Goal: Transaction & Acquisition: Purchase product/service

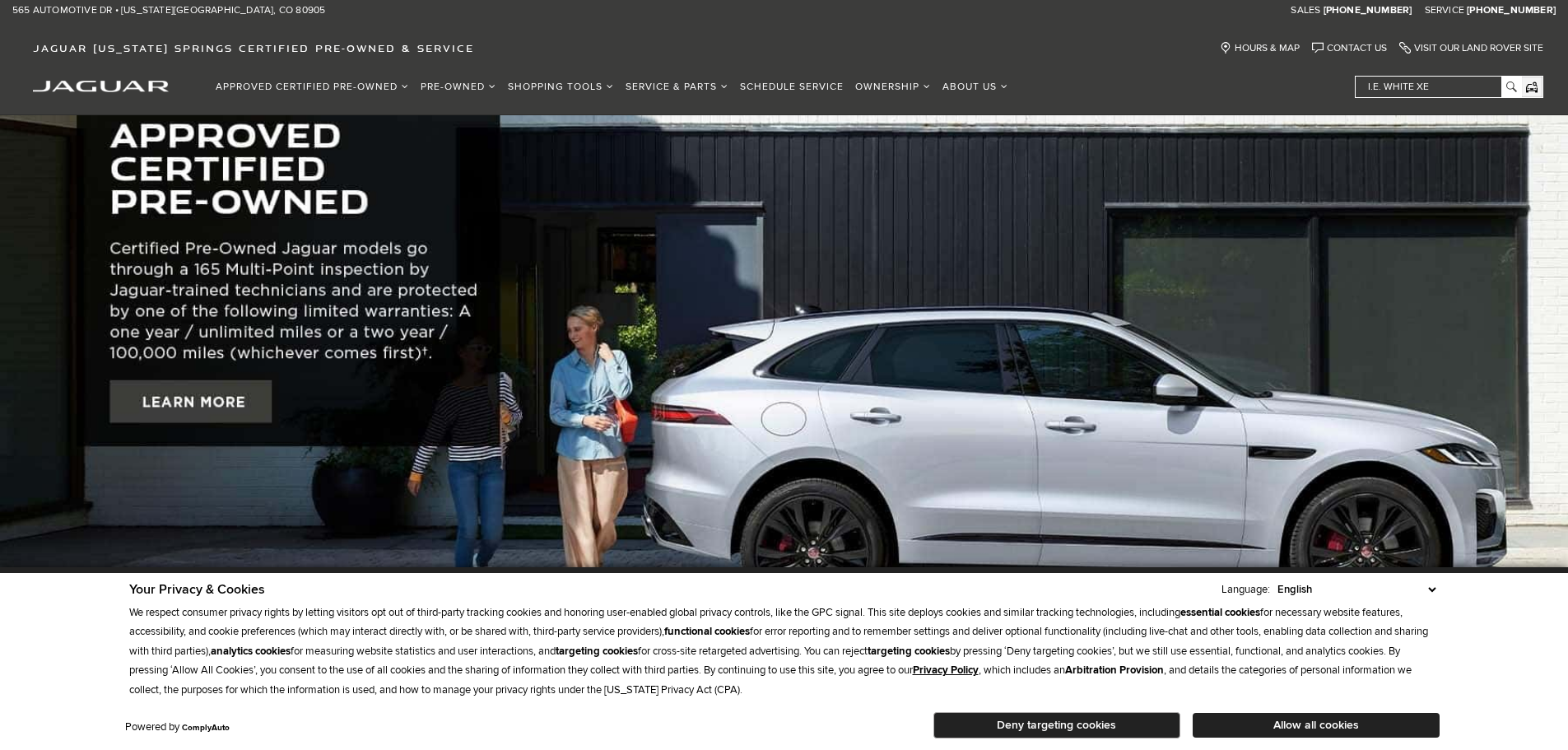
scroll to position [82, 0]
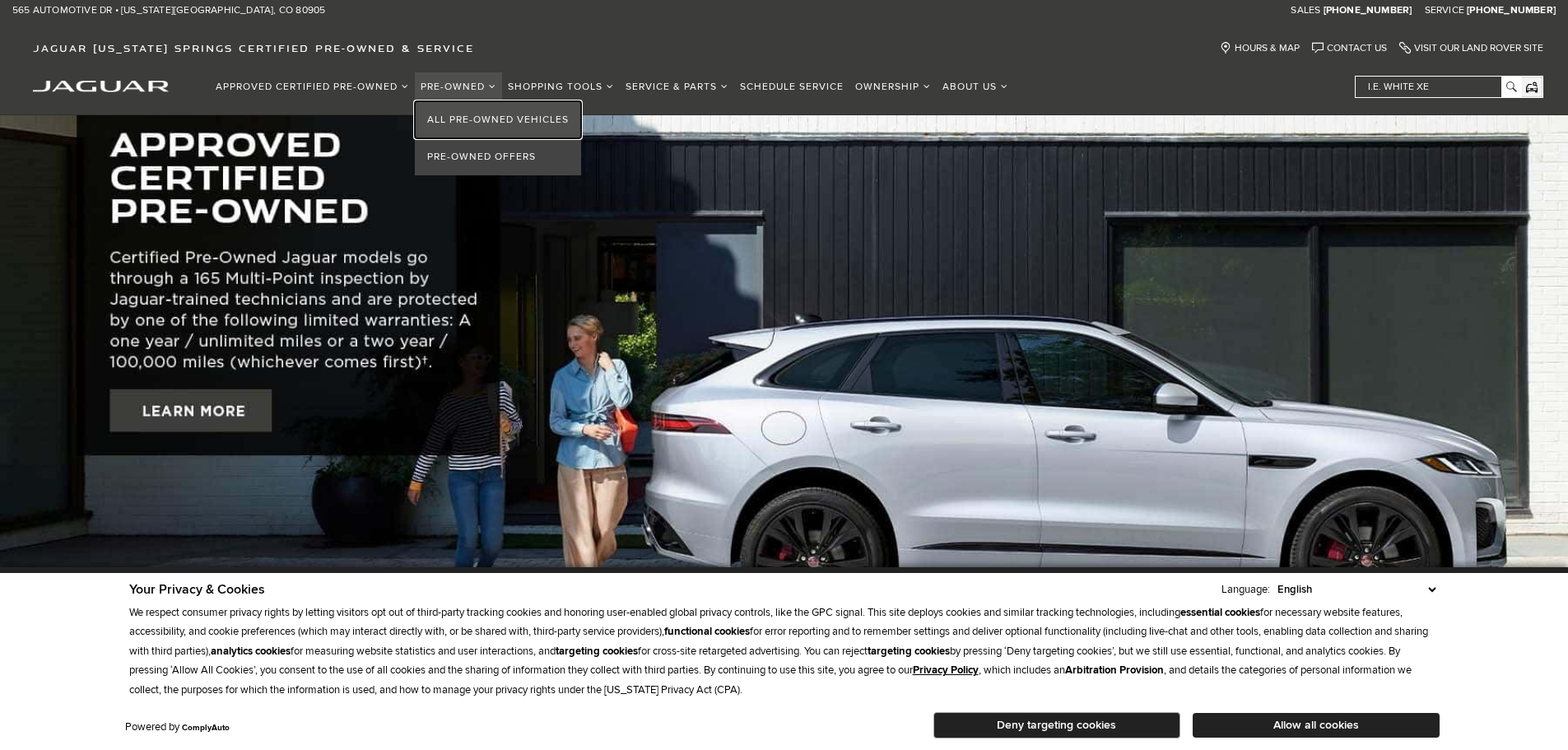
click at [465, 123] on link "All Pre-Owned Vehicles" at bounding box center [497, 120] width 166 height 37
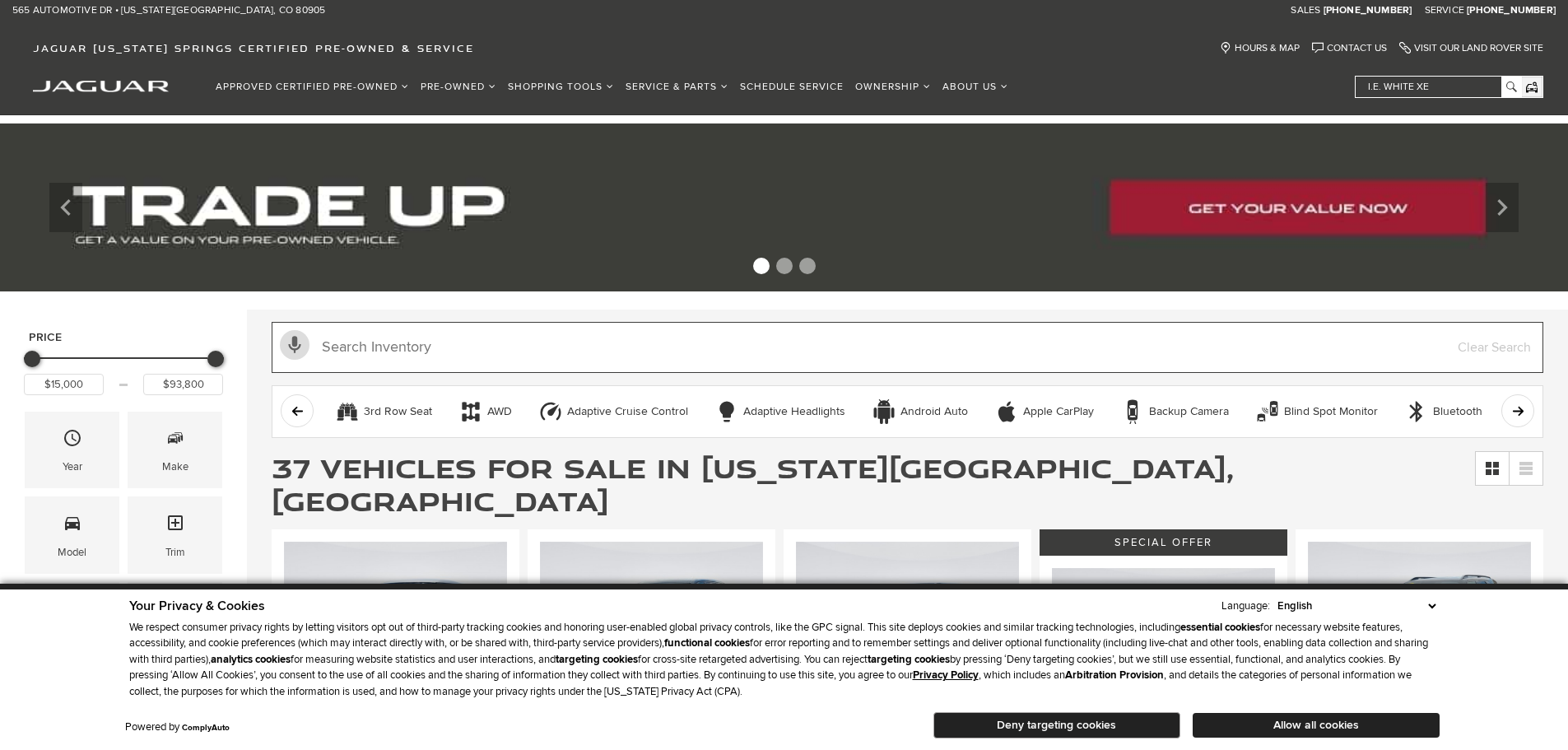
click at [414, 346] on input "text" at bounding box center [907, 347] width 1272 height 51
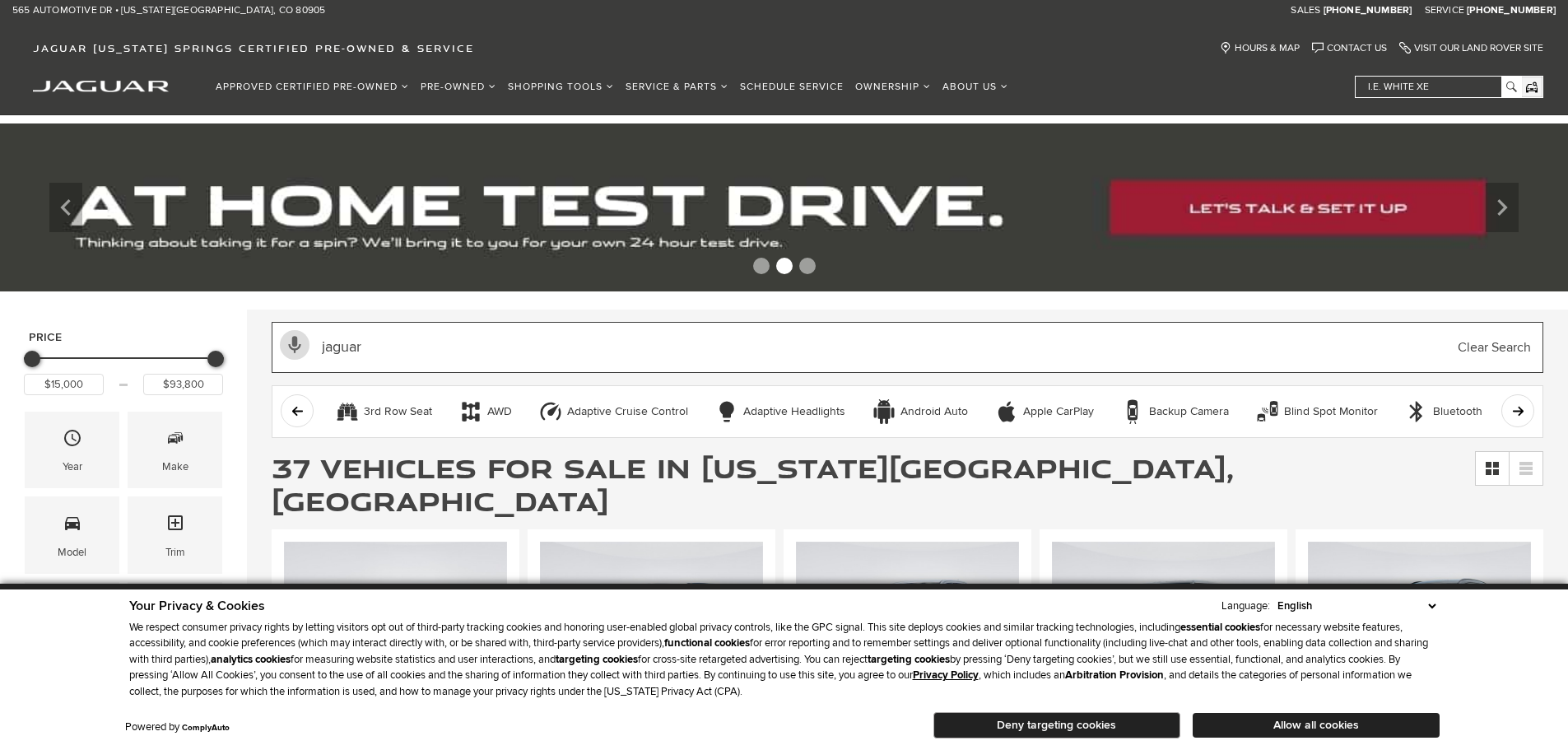
type input "jaguar"
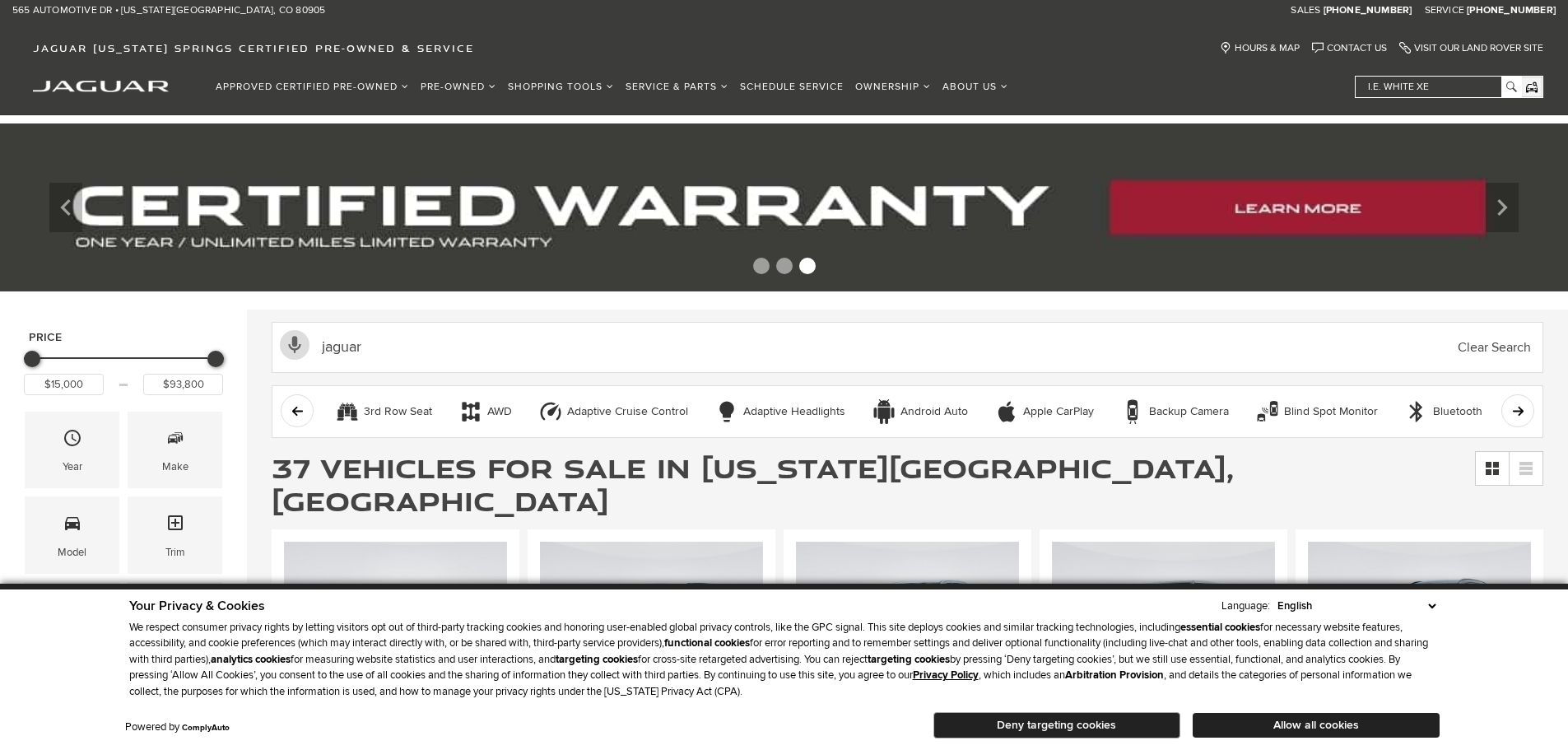
click at [1434, 602] on select "English Spanish / Español English / United Kingdom Korean / 한국어 Vietnamese / Ti…" at bounding box center [1355, 605] width 166 height 16
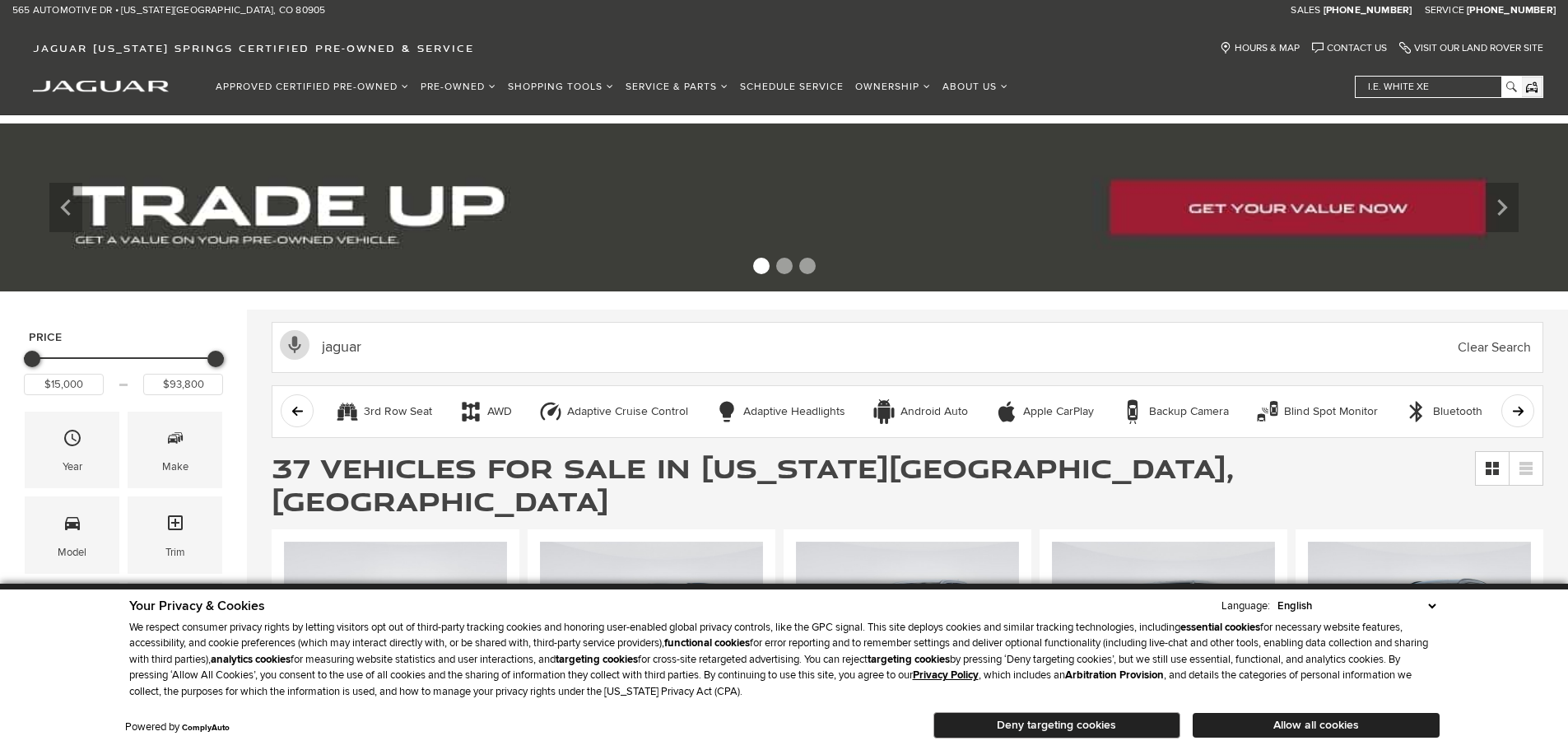
click at [1463, 612] on div "Your Privacy & Cookies Language: English Spanish / Español English / United Kin…" at bounding box center [784, 667] width 1568 height 167
click at [1163, 724] on button "Deny targeting cookies" at bounding box center [1057, 725] width 247 height 26
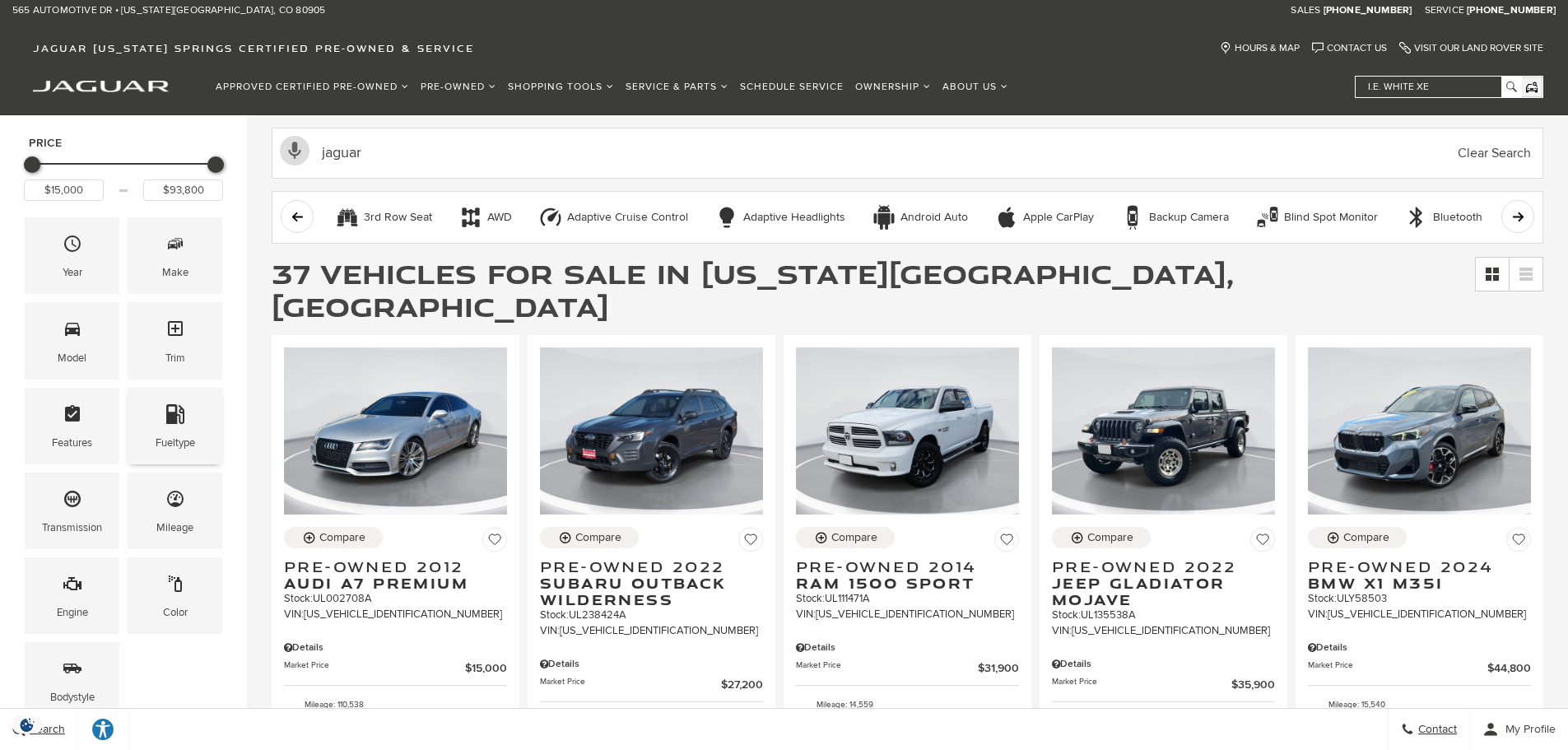
scroll to position [165, 0]
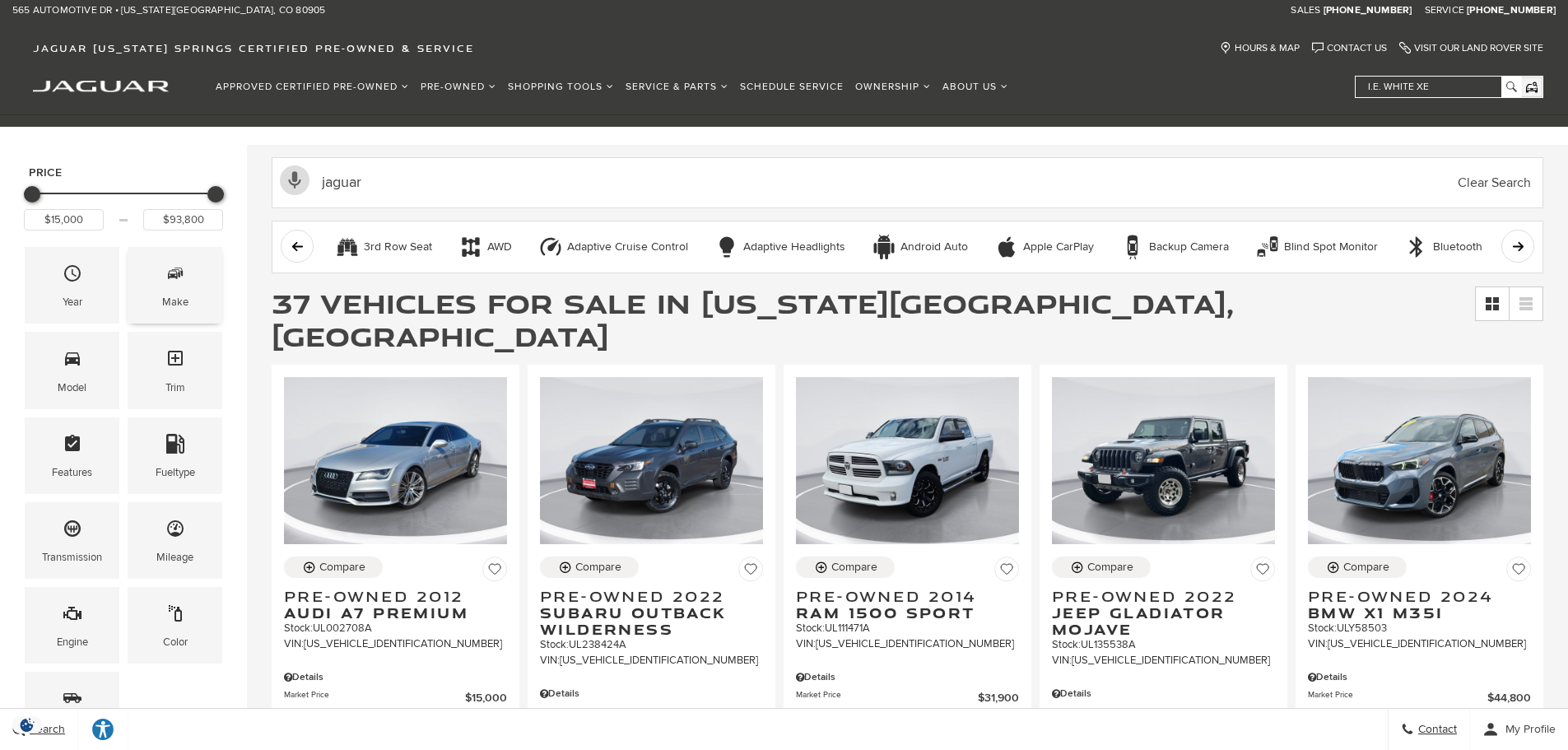
click at [157, 279] on div "Make" at bounding box center [175, 285] width 95 height 76
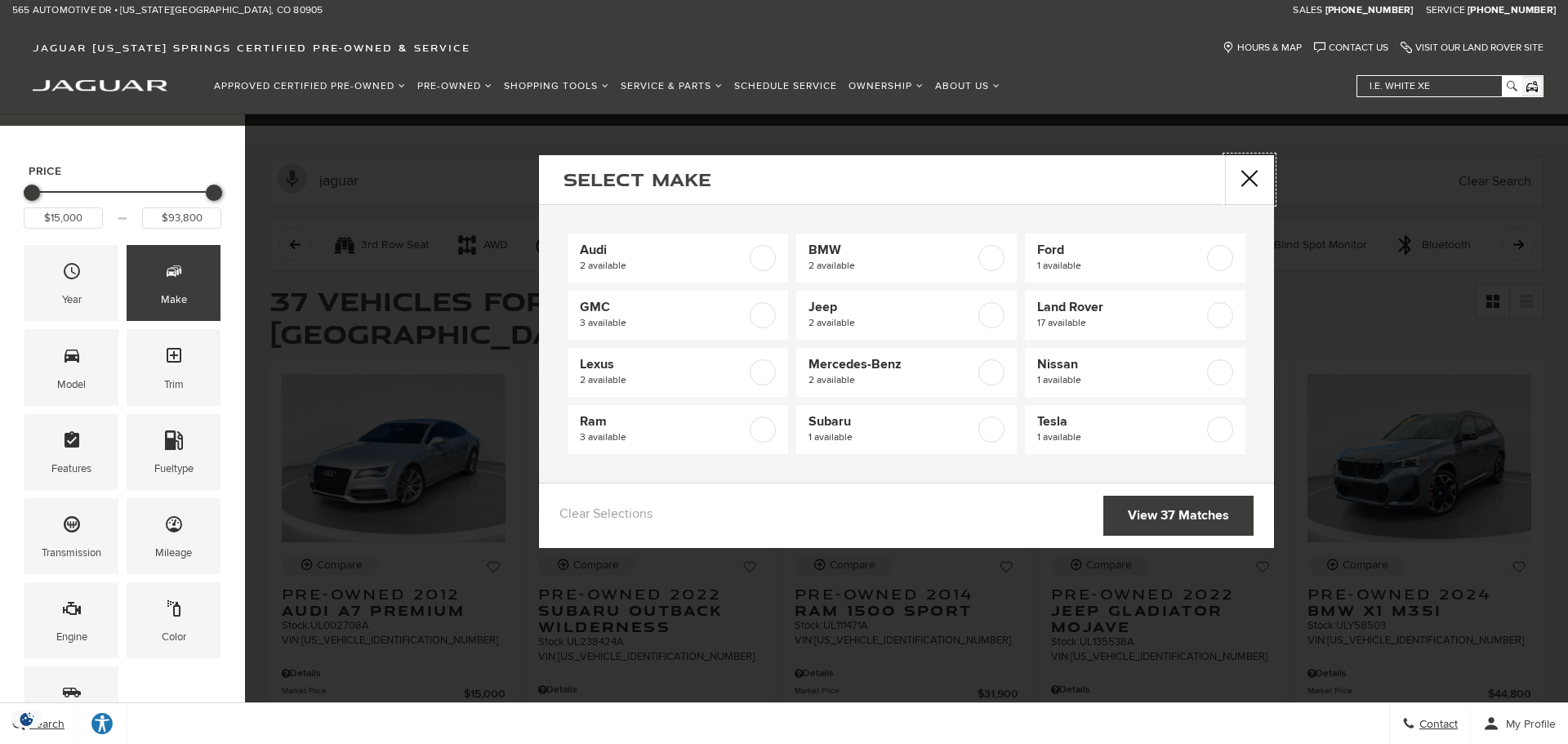
click at [1254, 180] on button "Close" at bounding box center [1249, 179] width 49 height 49
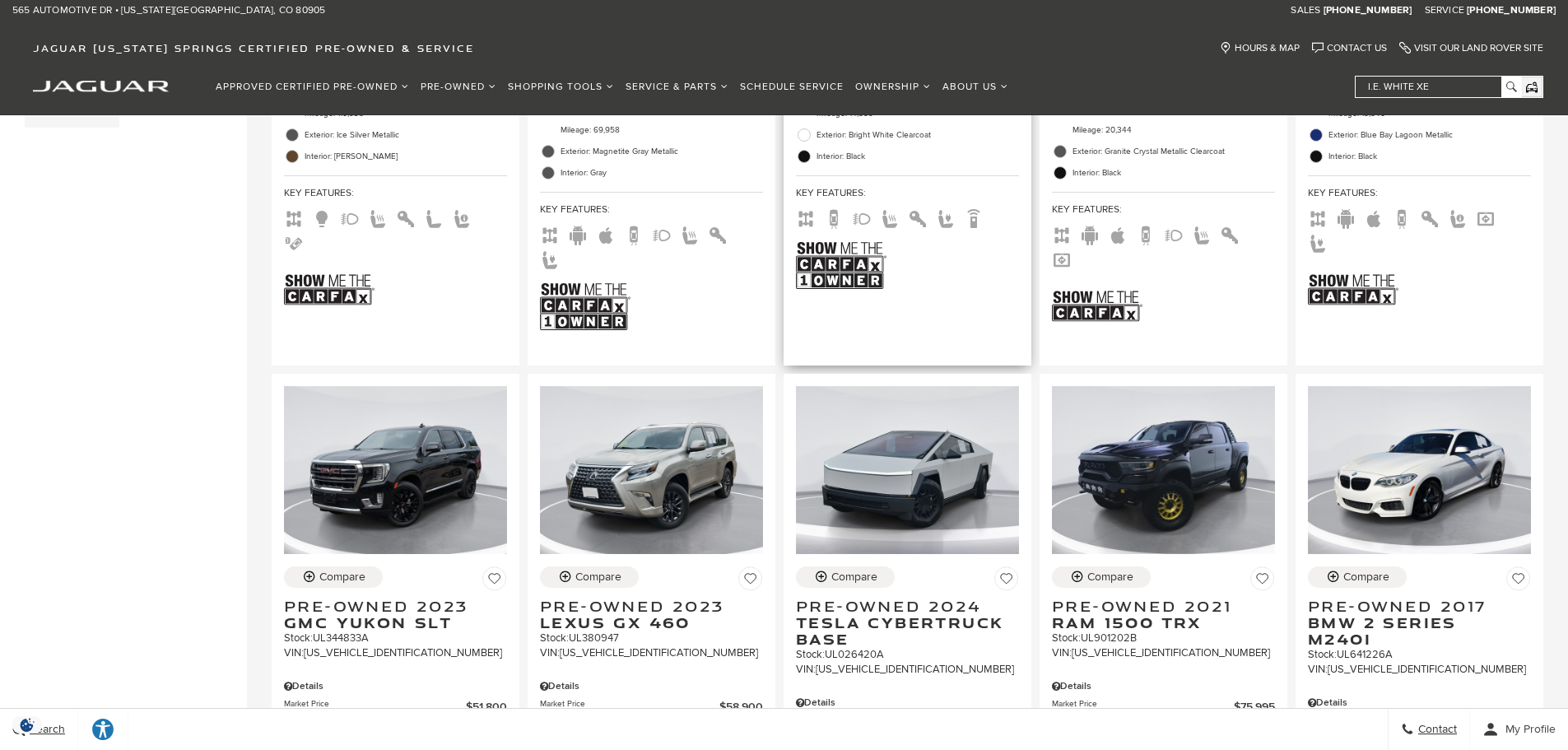
scroll to position [823, 0]
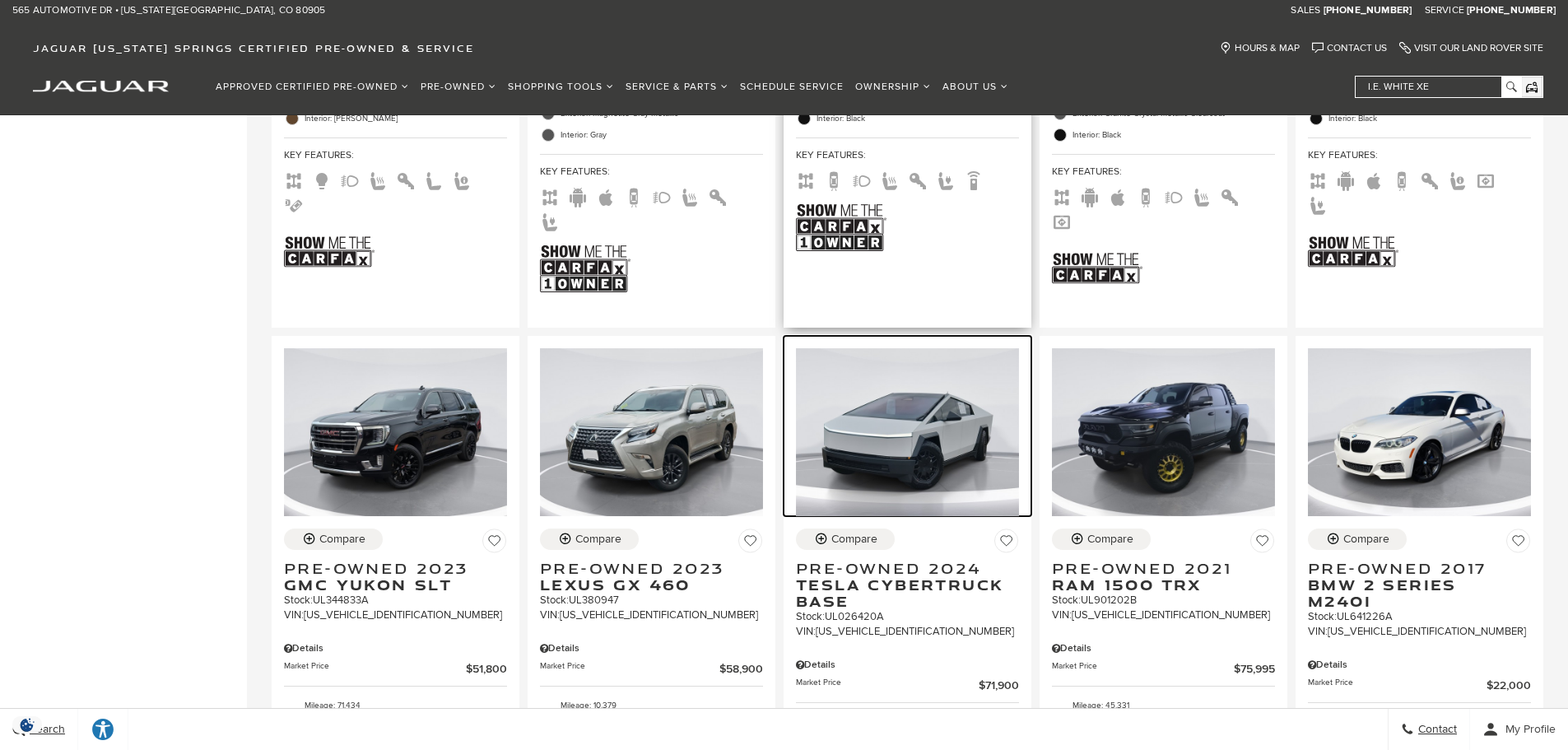
click at [906, 348] on img at bounding box center [907, 431] width 223 height 167
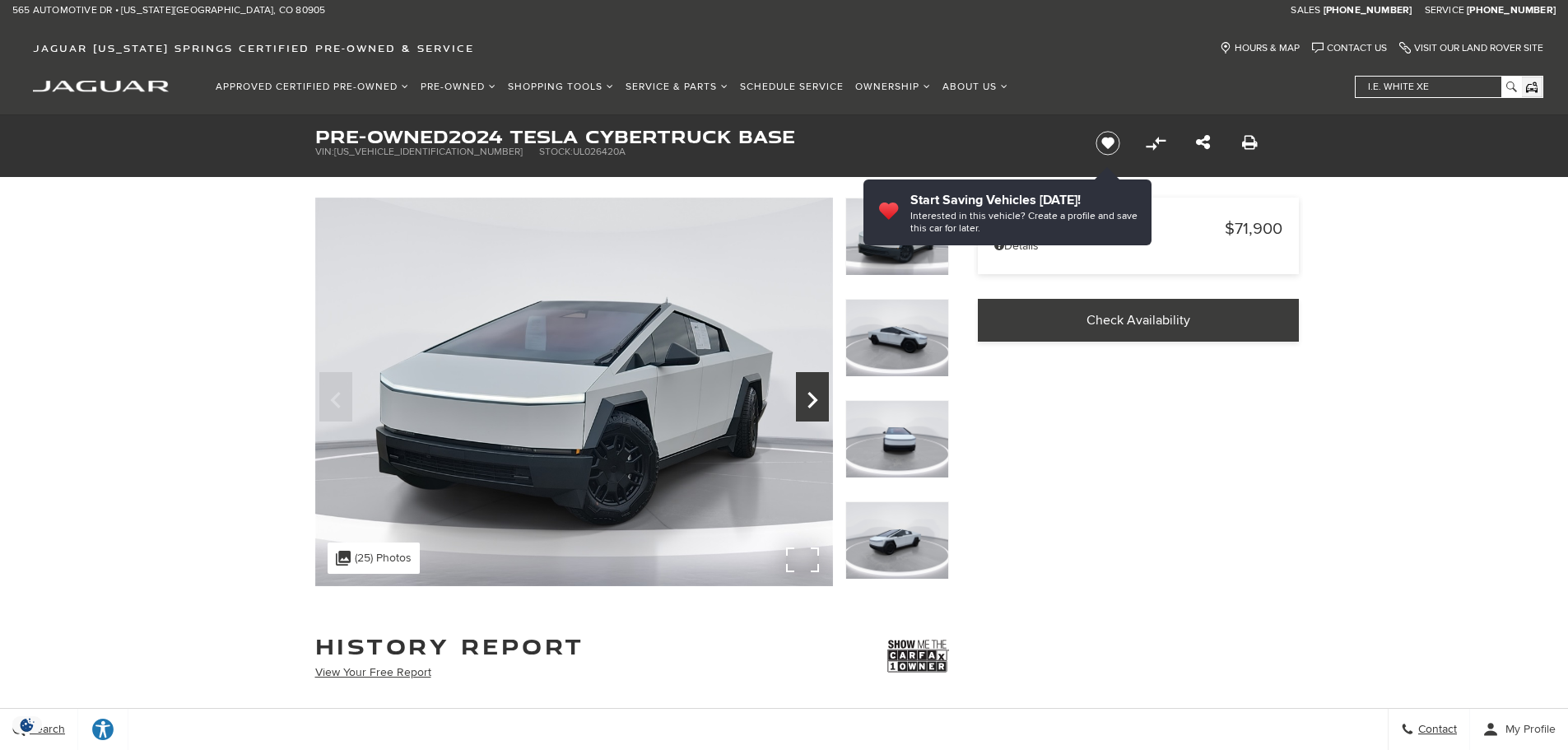
click at [807, 405] on icon "Next" at bounding box center [813, 400] width 33 height 40
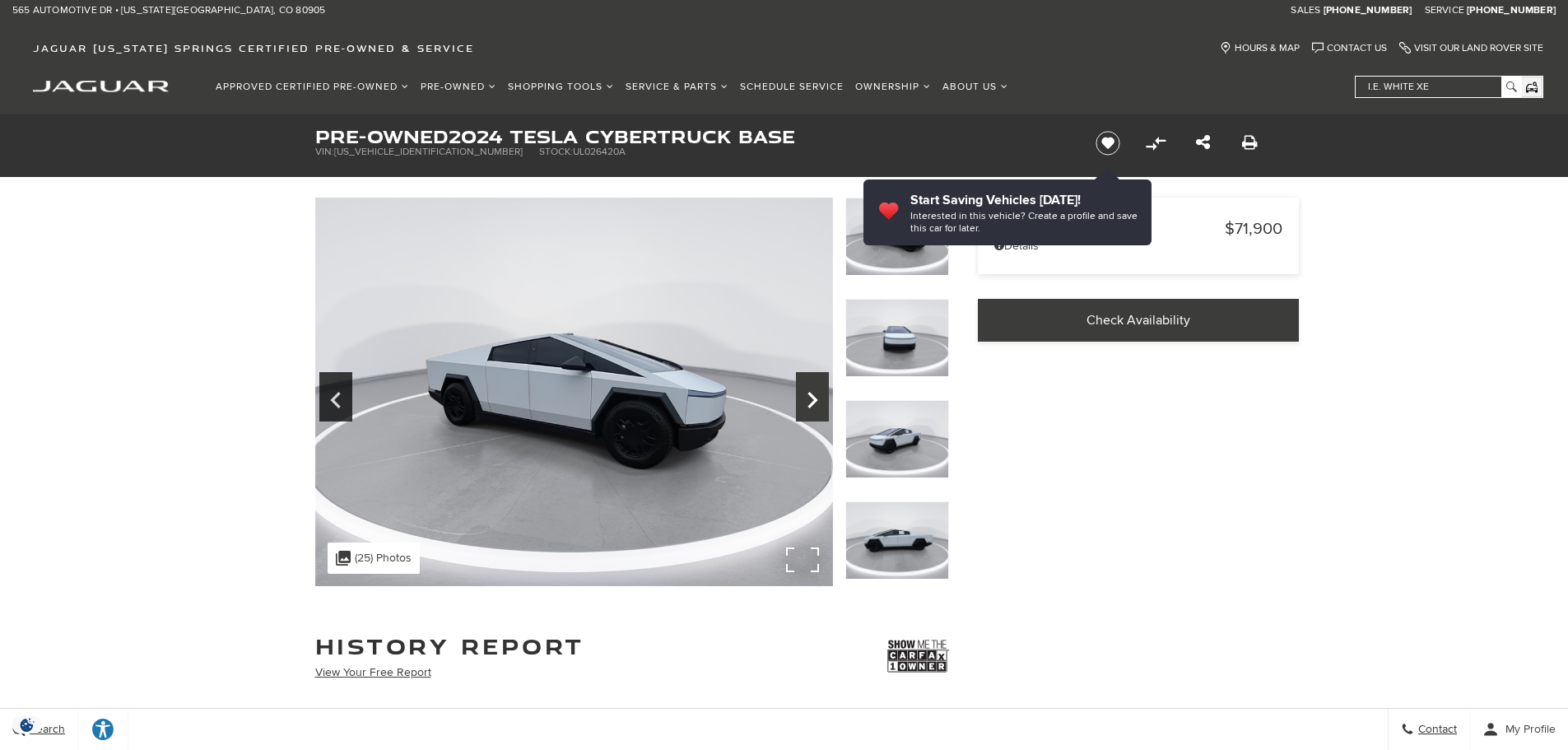
click at [807, 405] on icon "Next" at bounding box center [813, 400] width 33 height 40
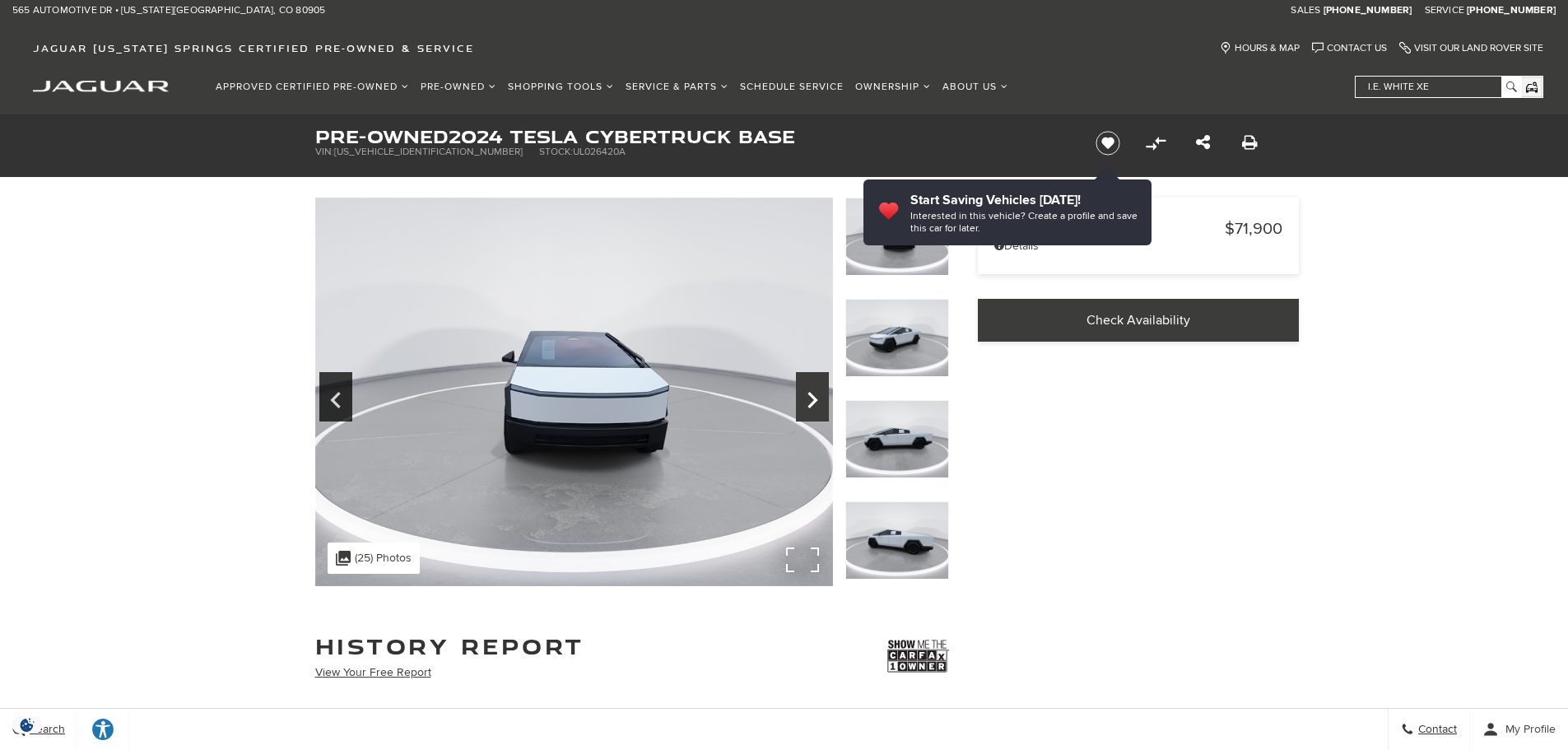
click at [807, 405] on icon "Next" at bounding box center [813, 400] width 33 height 40
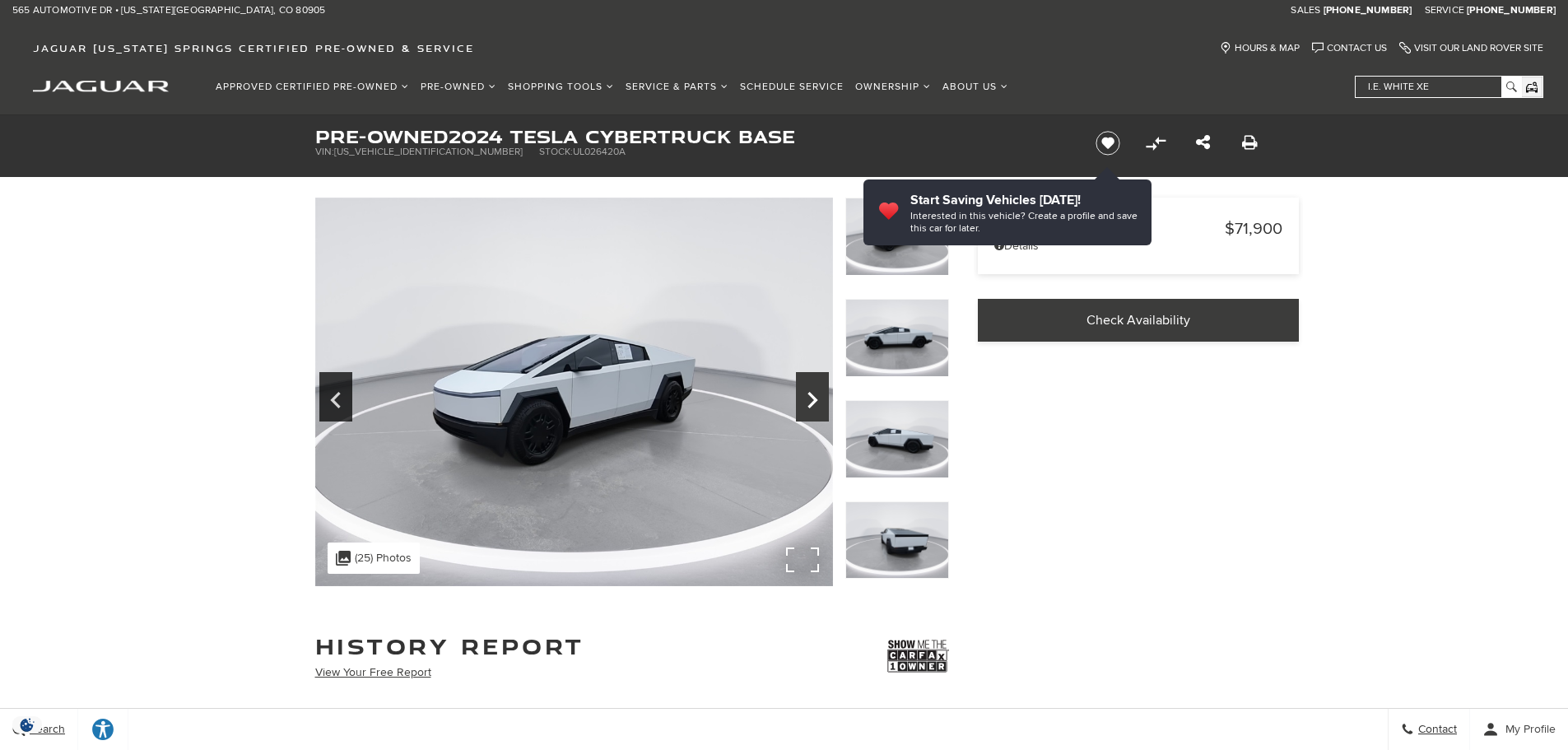
click at [807, 405] on icon "Next" at bounding box center [813, 400] width 33 height 40
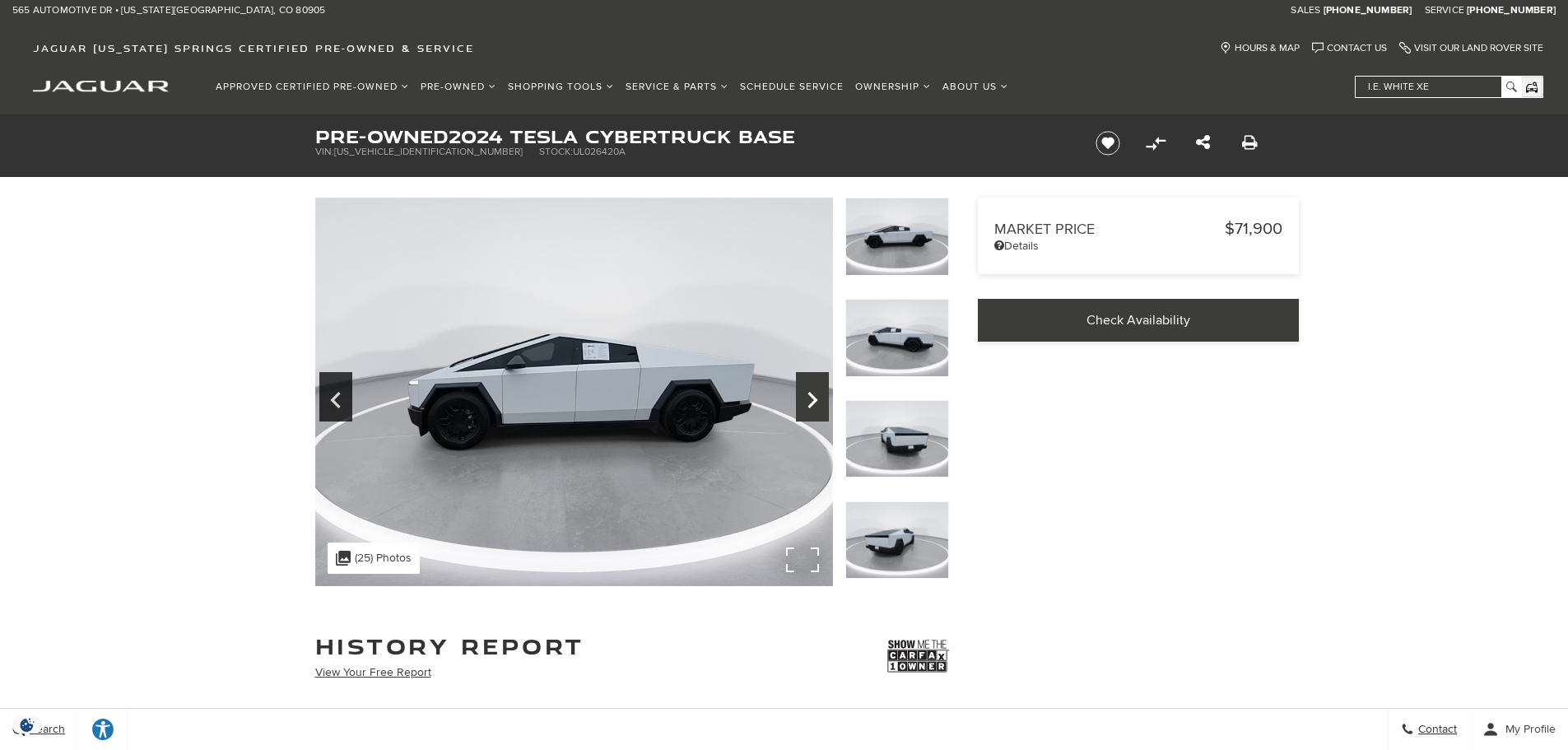
click at [807, 405] on icon "Next" at bounding box center [813, 400] width 33 height 40
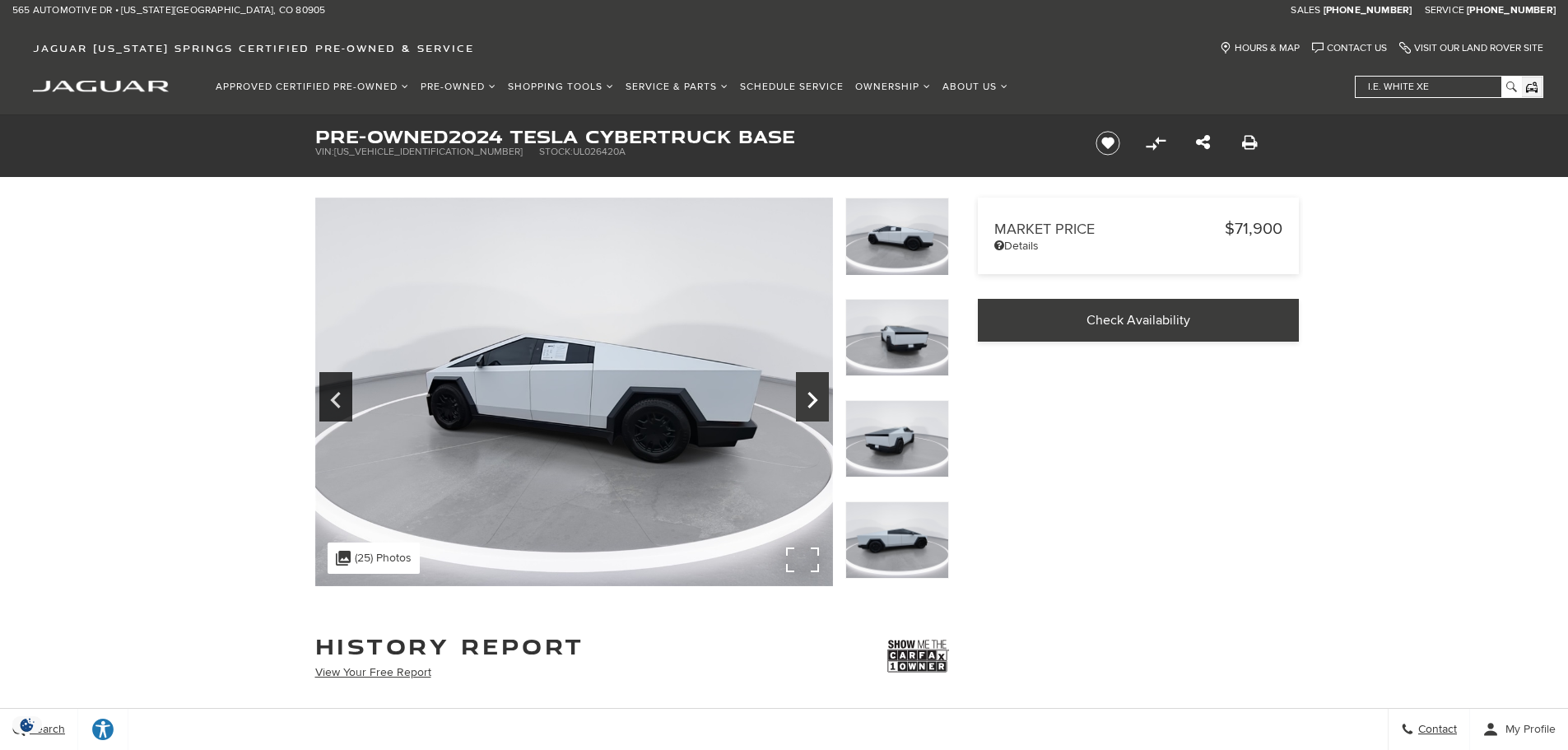
click at [807, 405] on icon "Next" at bounding box center [813, 400] width 33 height 40
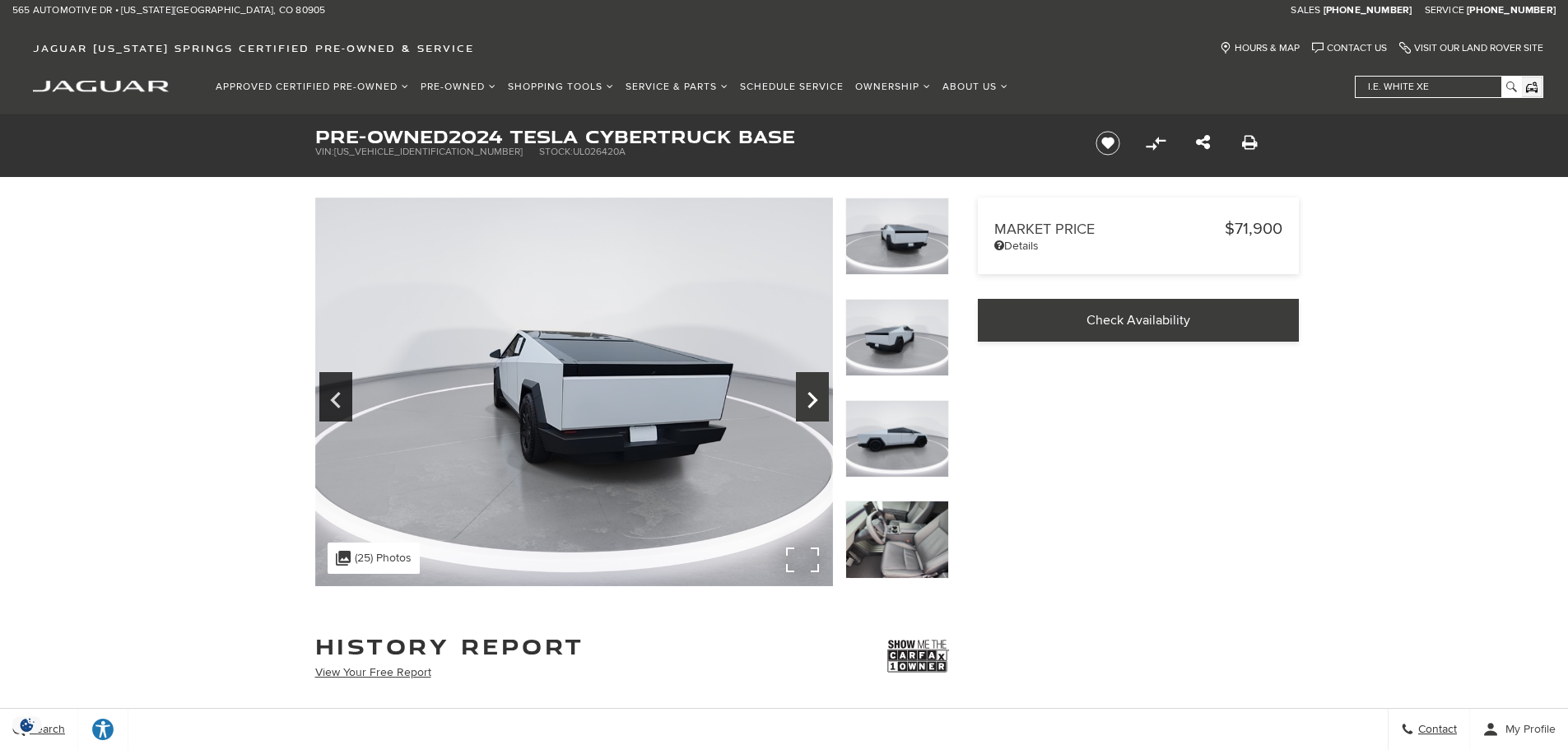
click at [807, 405] on icon "Next" at bounding box center [813, 400] width 33 height 40
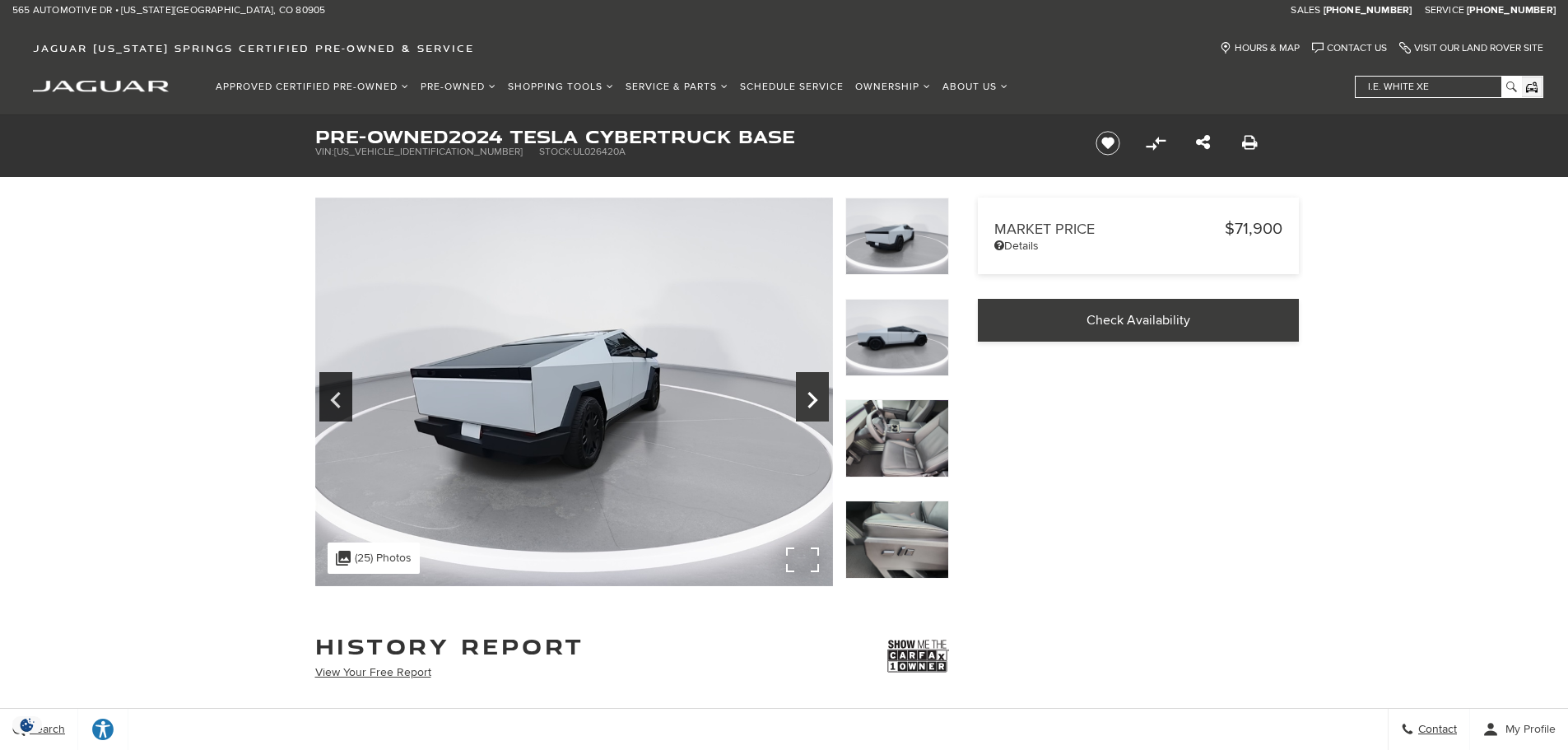
click at [807, 405] on icon "Next" at bounding box center [813, 400] width 33 height 40
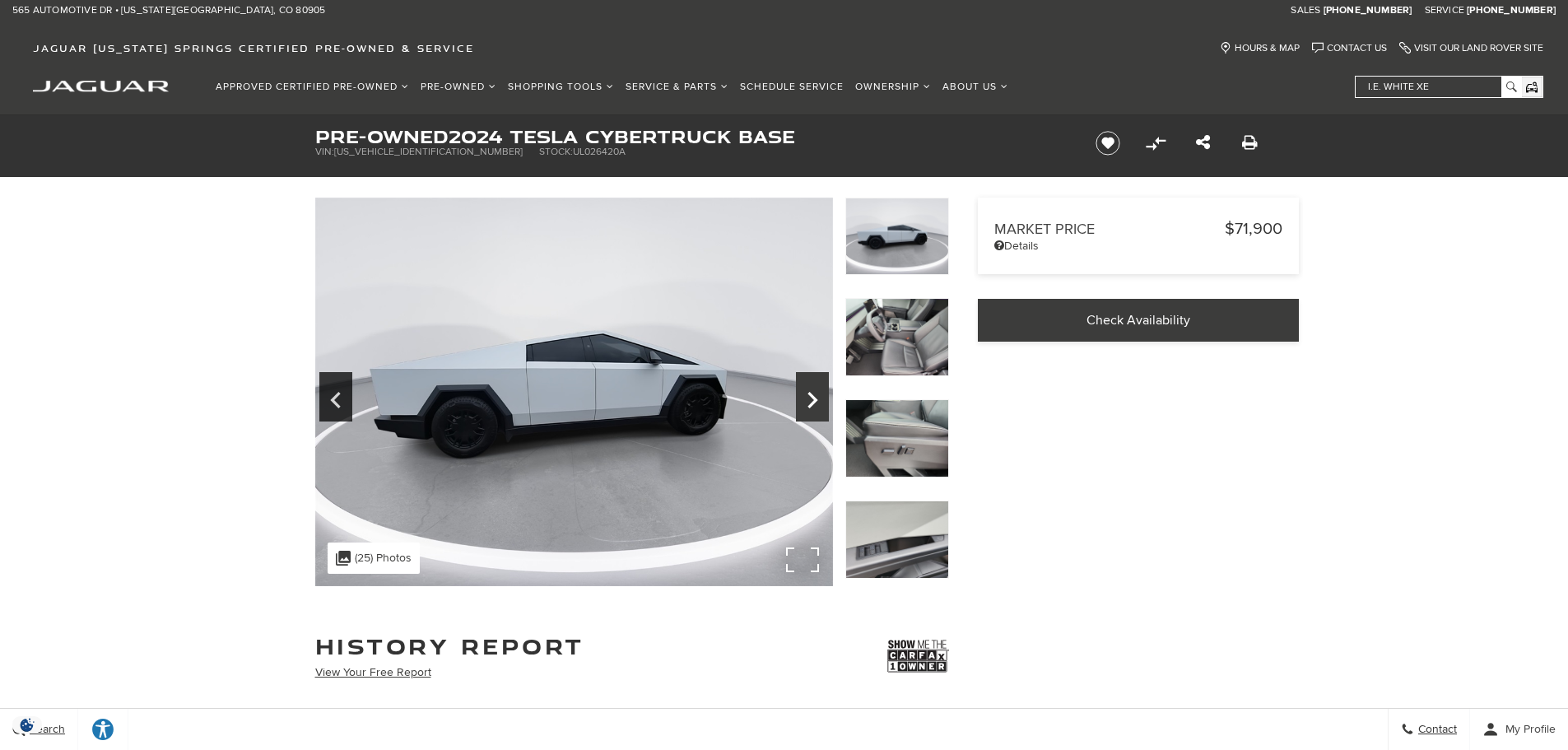
click at [807, 405] on icon "Next" at bounding box center [813, 400] width 33 height 40
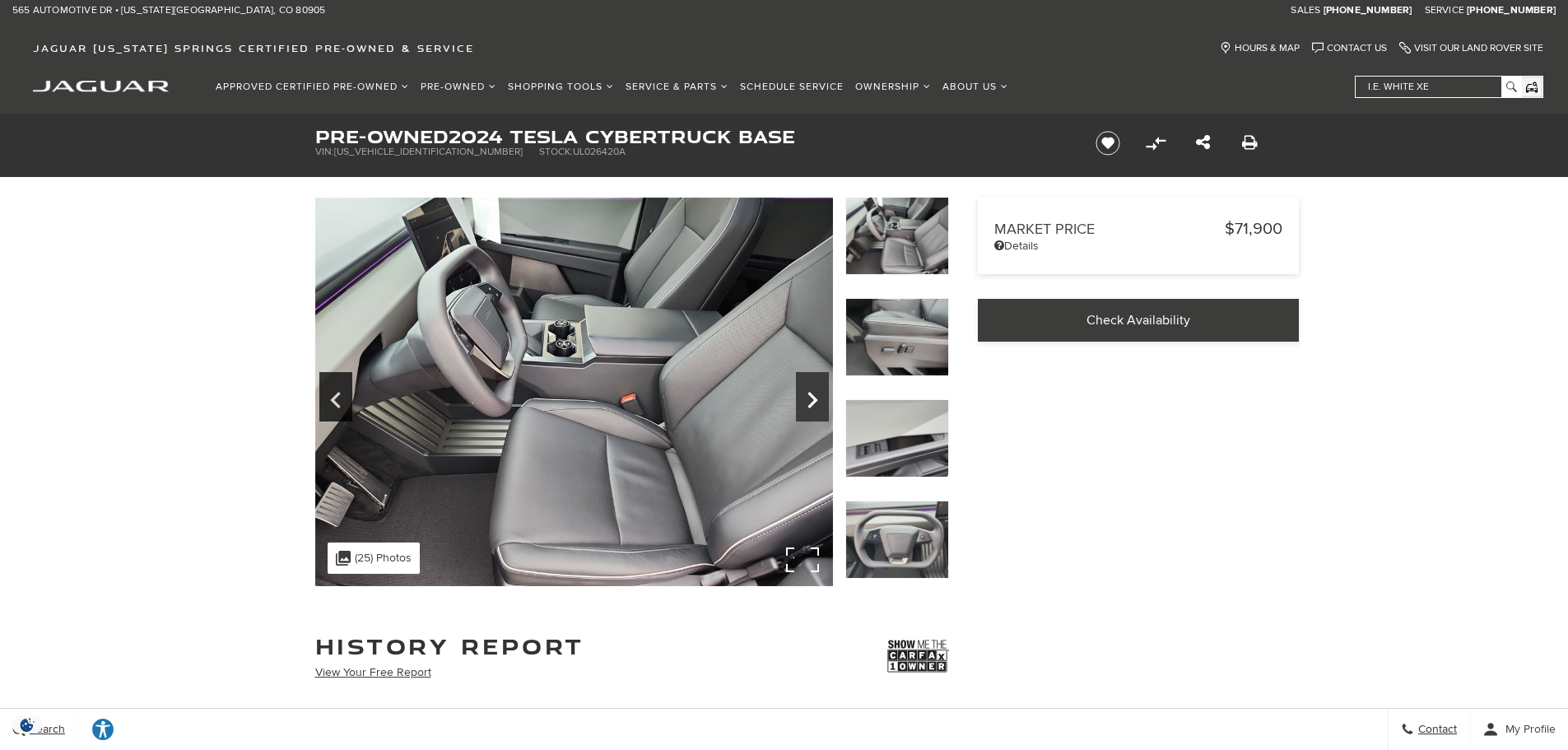
click at [807, 405] on icon "Next" at bounding box center [813, 400] width 33 height 40
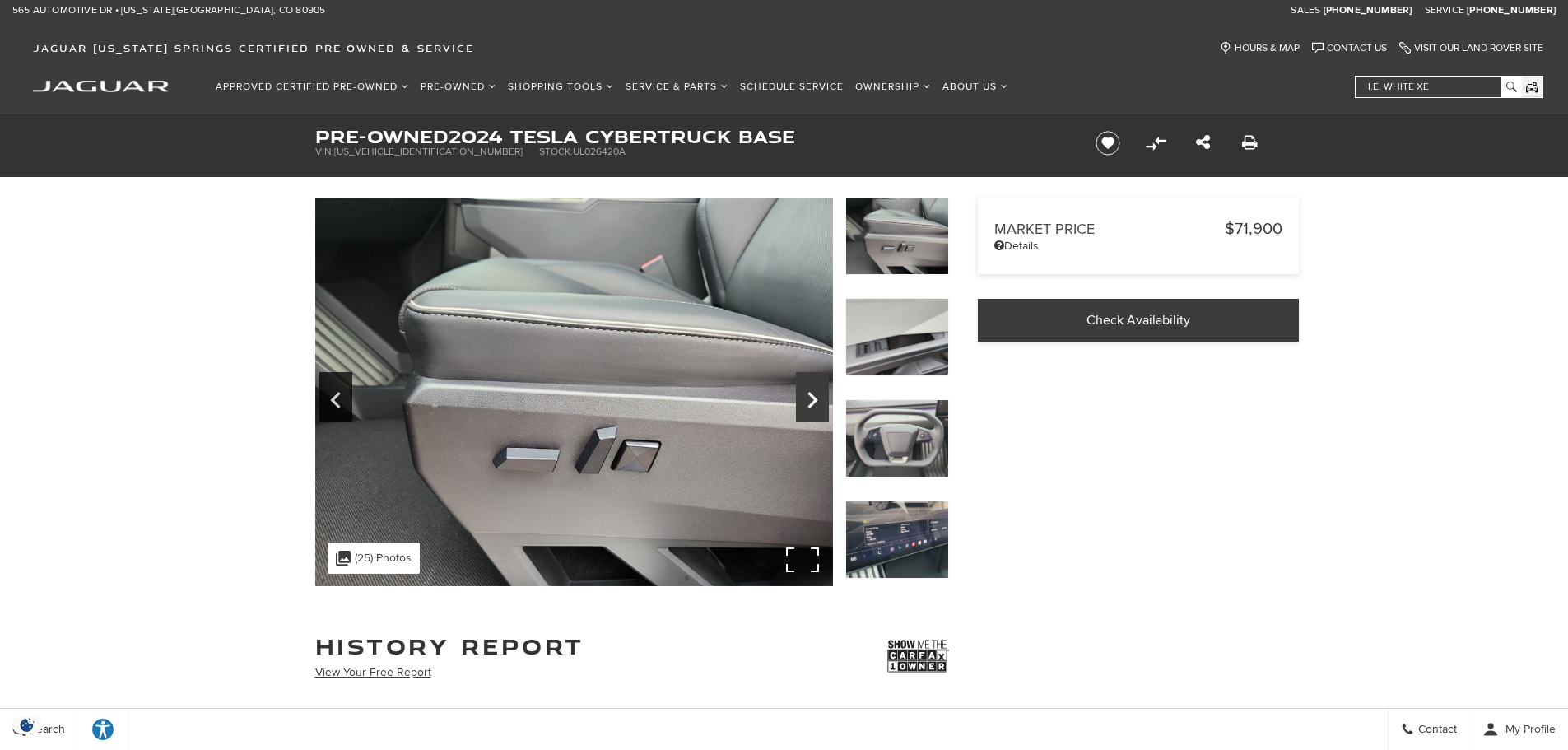
click at [807, 405] on icon "Next" at bounding box center [813, 400] width 33 height 40
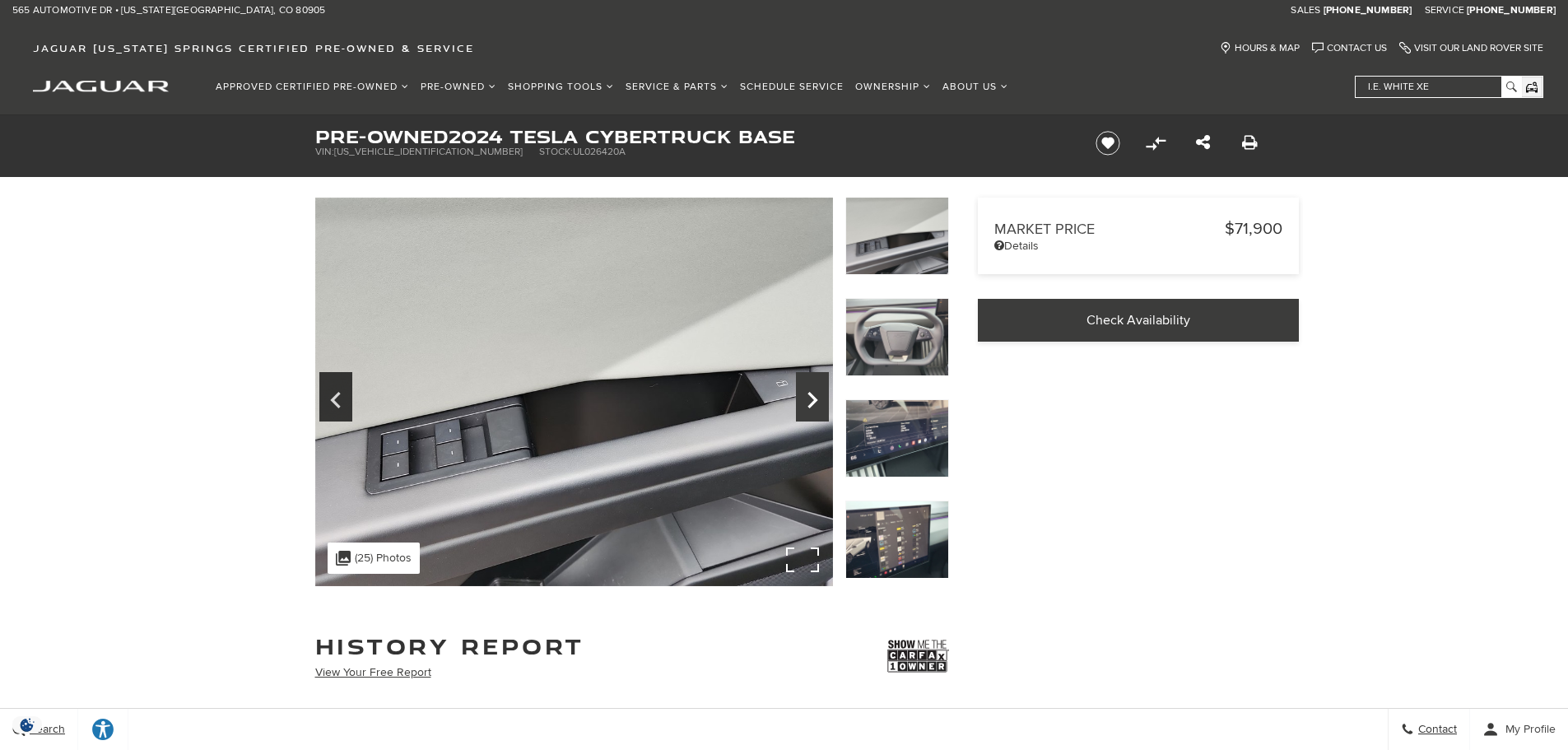
click at [807, 405] on icon "Next" at bounding box center [813, 400] width 33 height 40
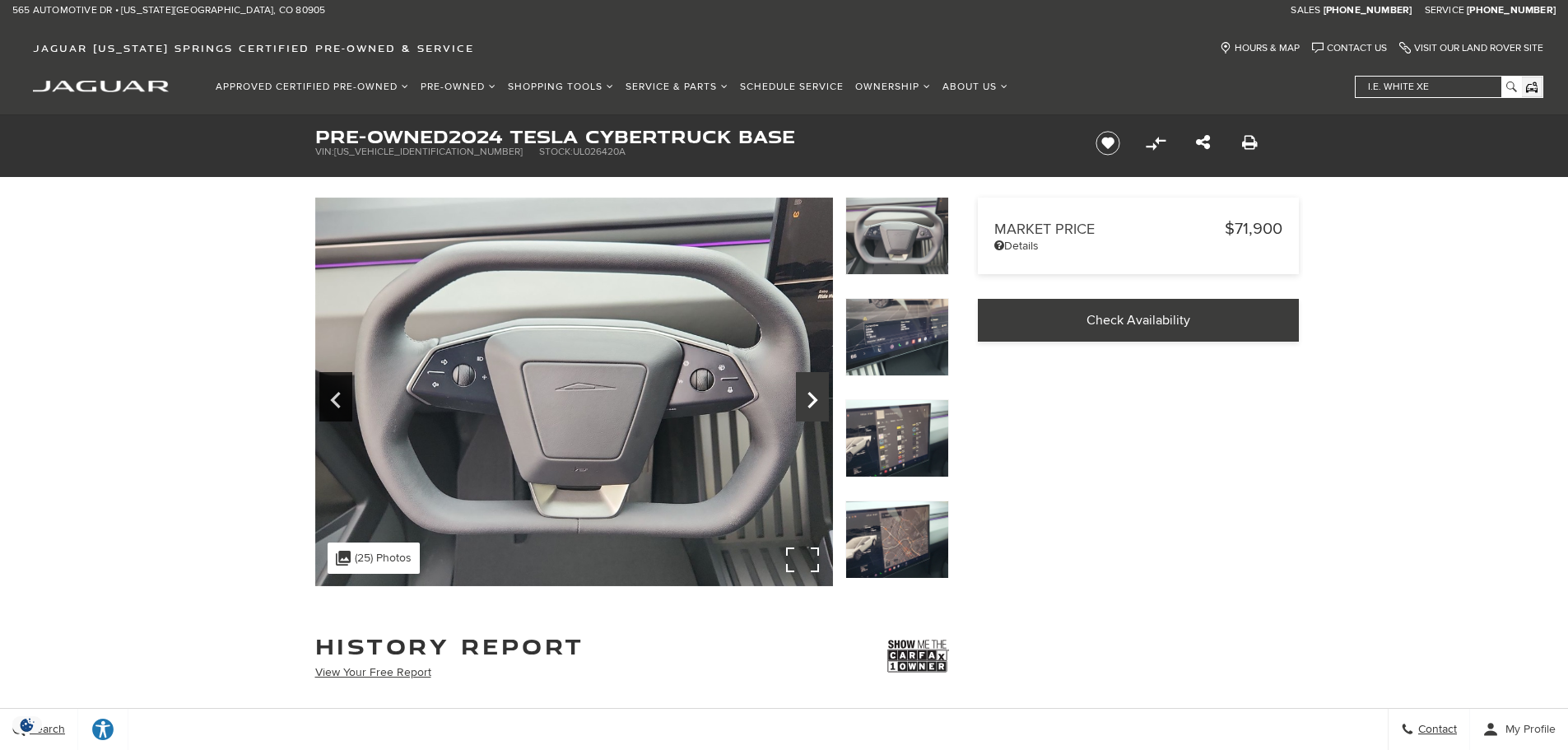
click at [807, 405] on icon "Next" at bounding box center [813, 400] width 33 height 40
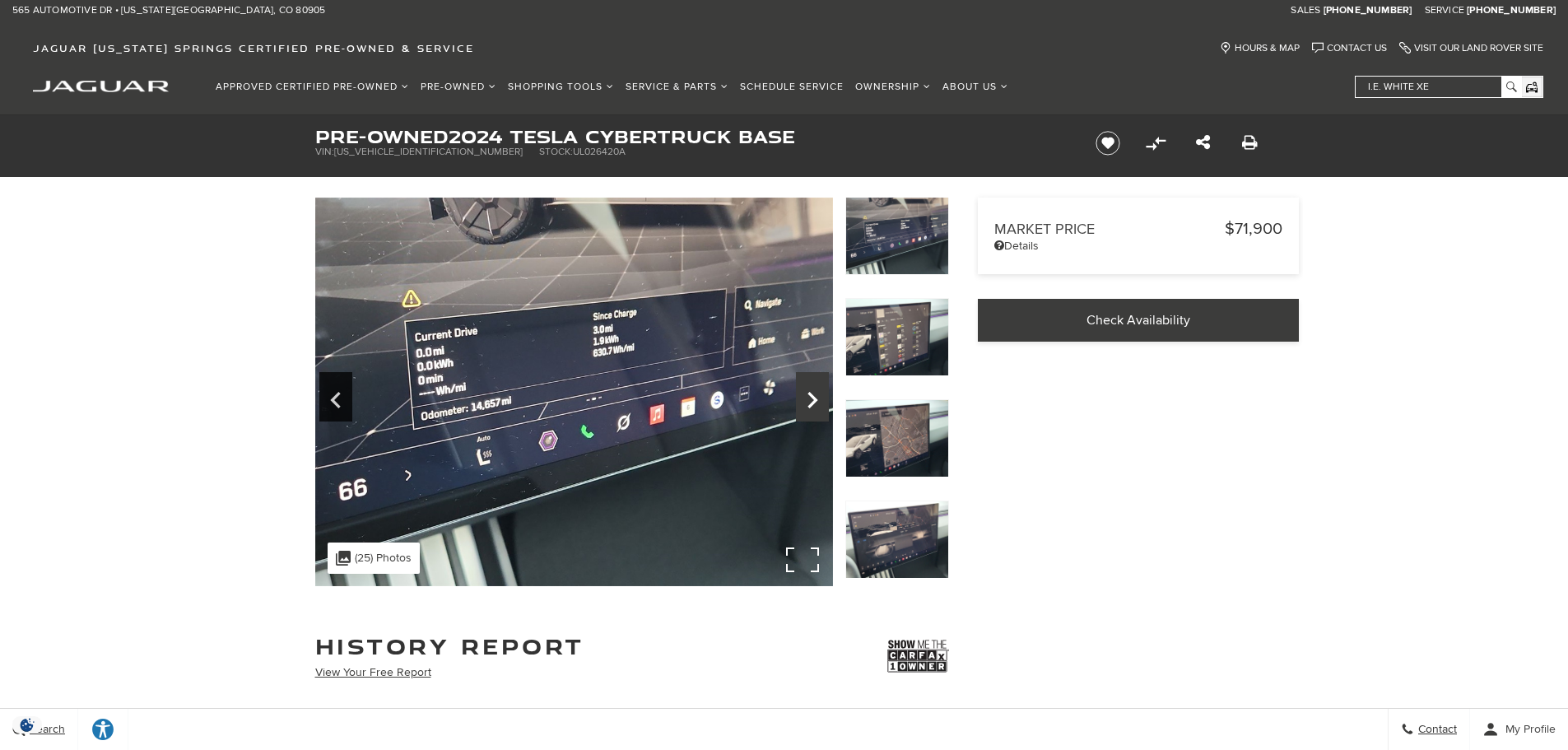
click at [807, 405] on icon "Next" at bounding box center [813, 400] width 33 height 40
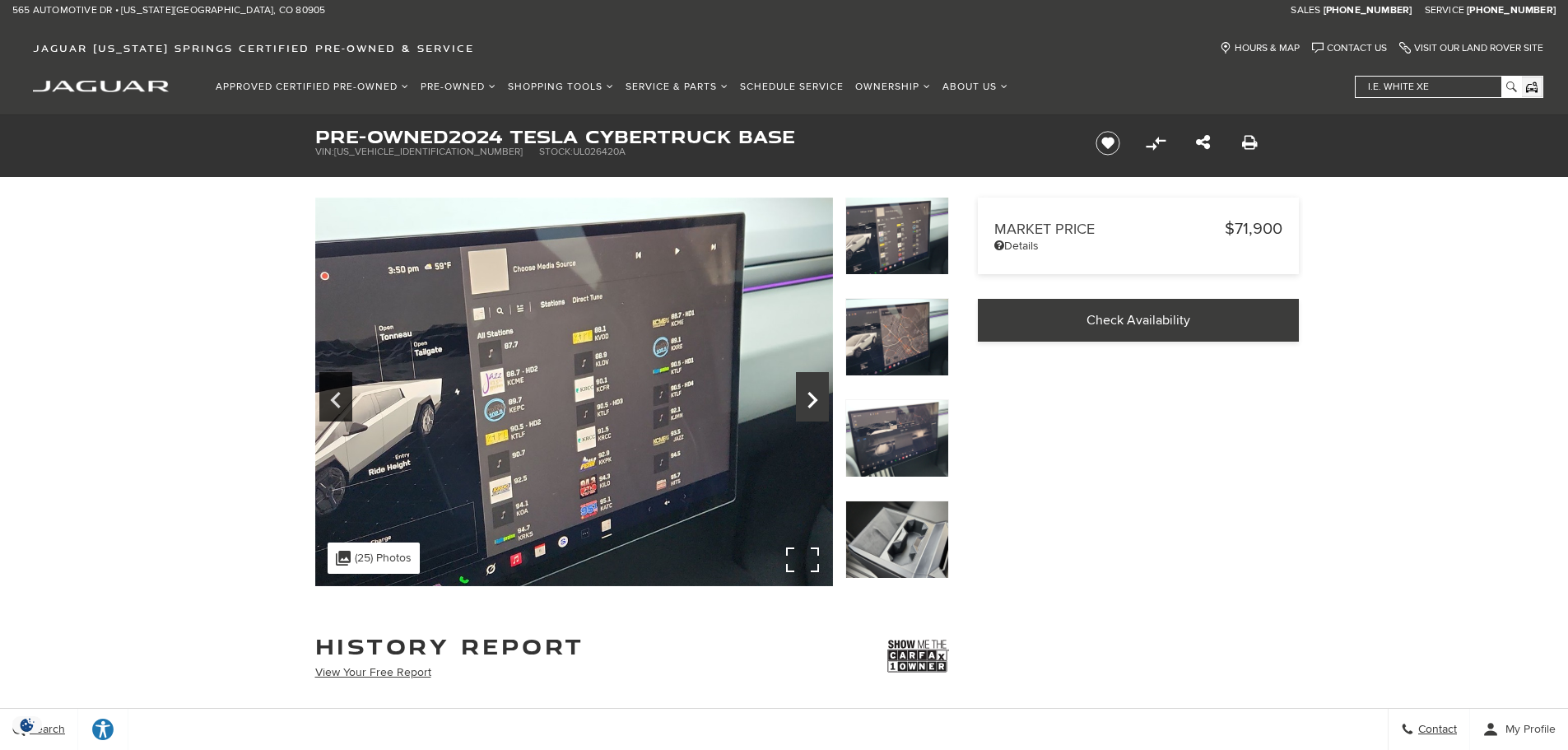
click at [807, 405] on icon "Next" at bounding box center [813, 400] width 33 height 40
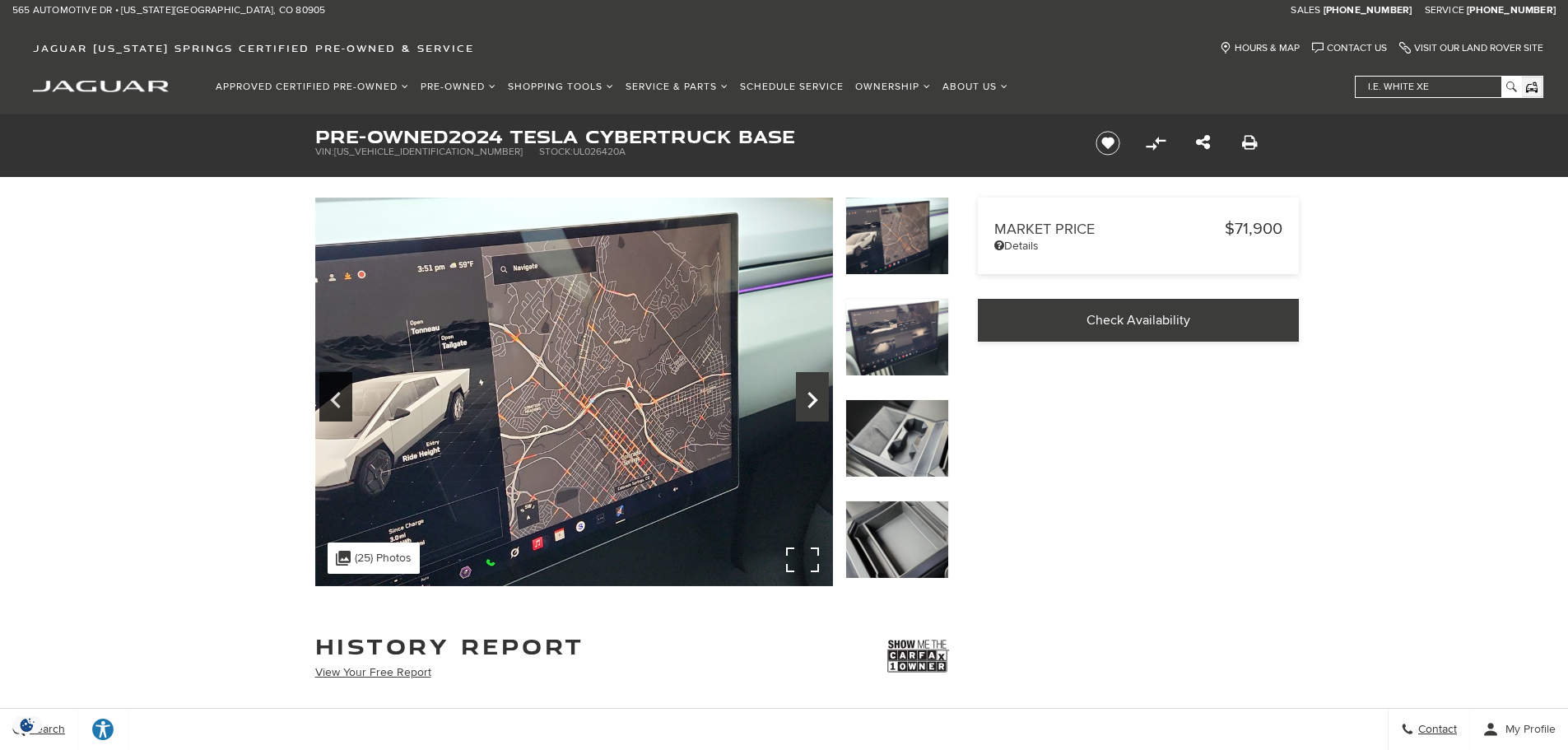
click at [807, 405] on icon "Next" at bounding box center [813, 400] width 33 height 40
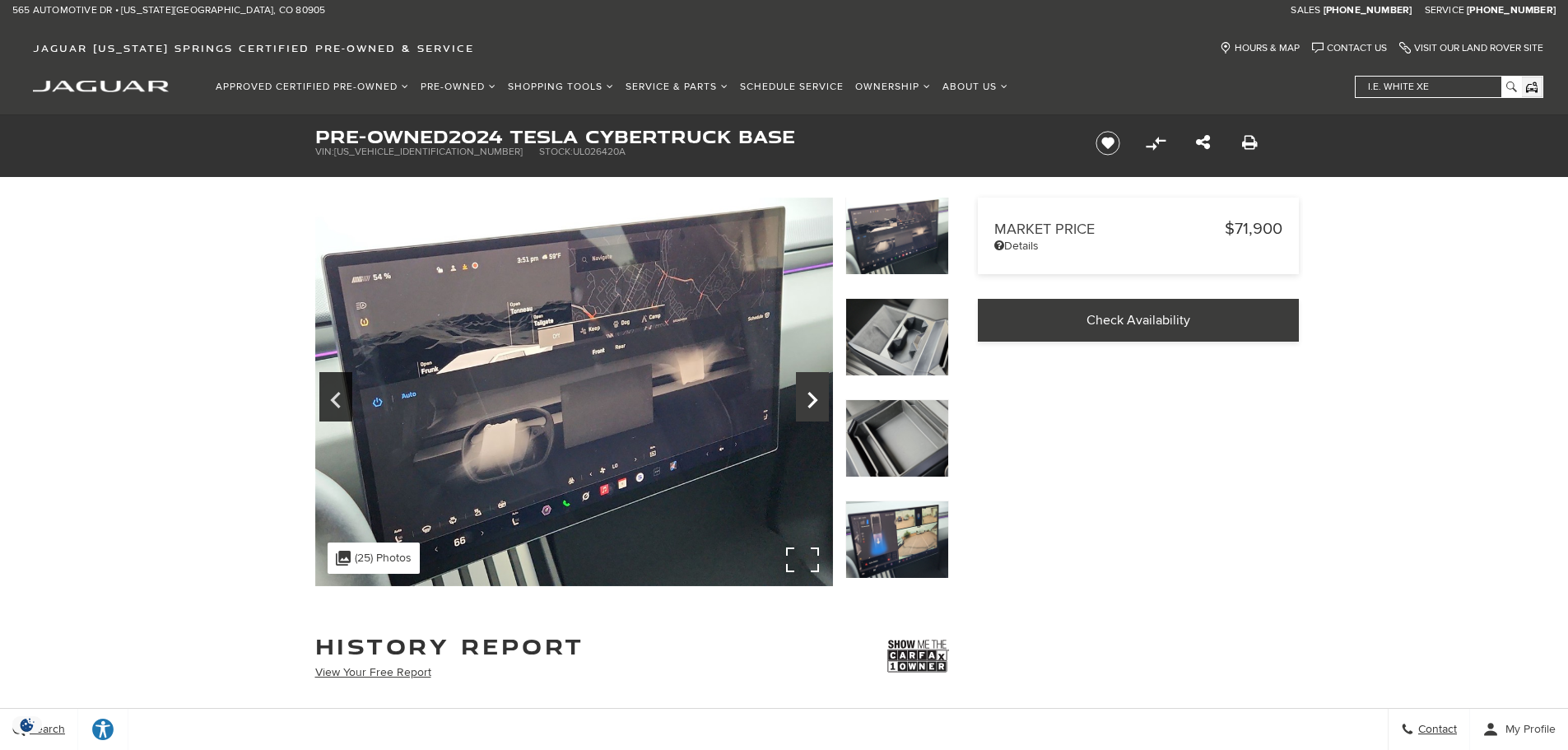
click at [807, 405] on icon "Next" at bounding box center [813, 400] width 33 height 40
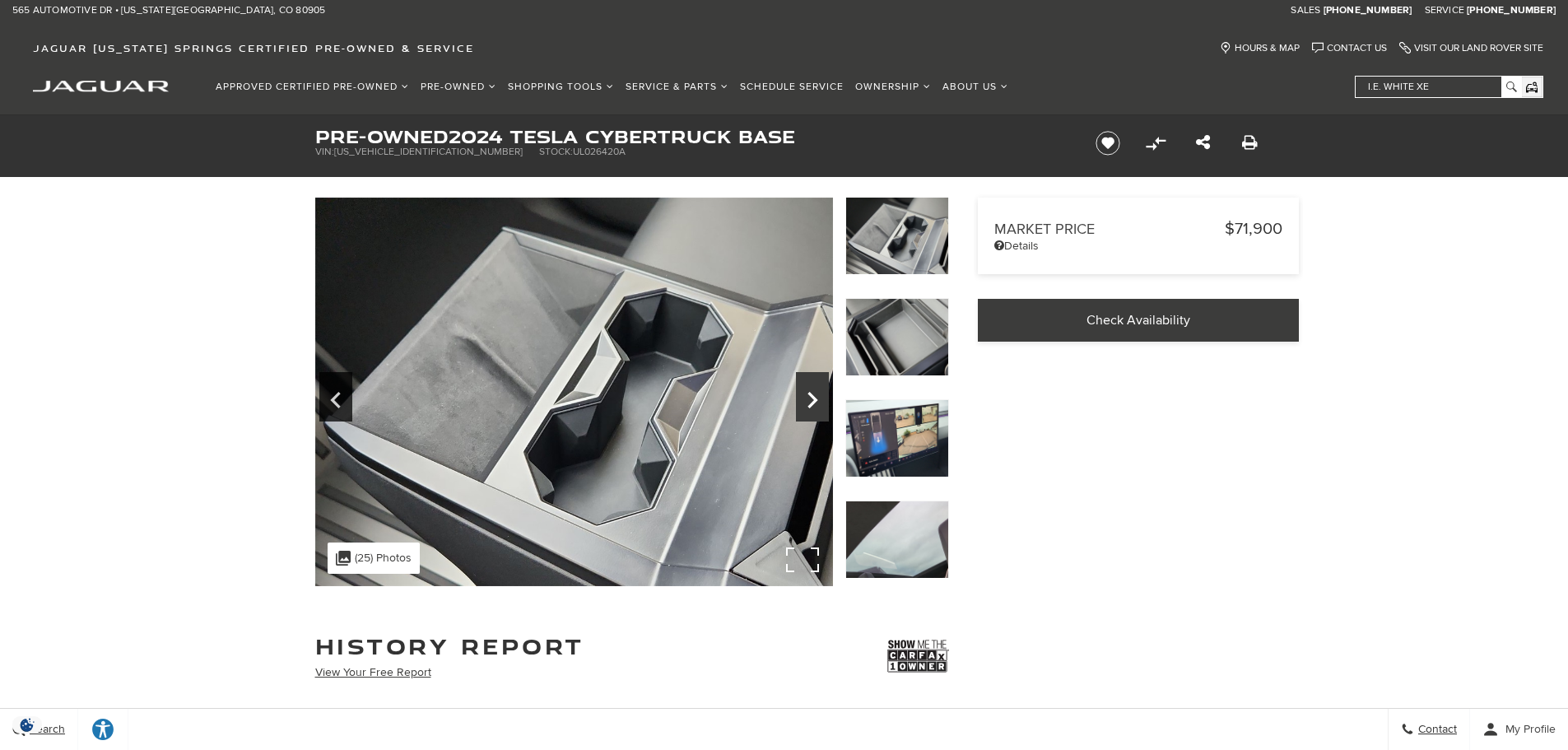
click at [807, 405] on icon "Next" at bounding box center [813, 400] width 33 height 40
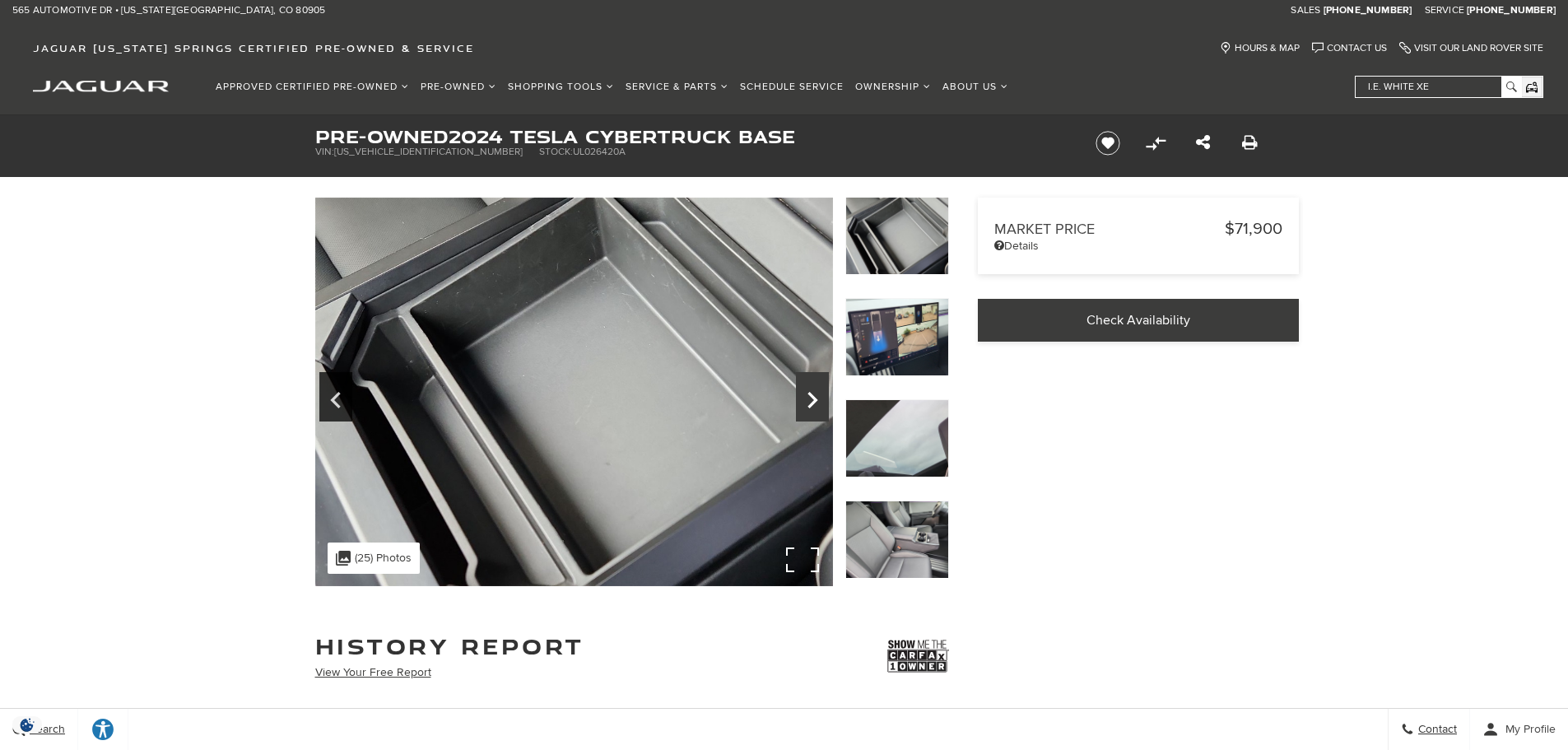
click at [807, 405] on icon "Next" at bounding box center [813, 400] width 33 height 40
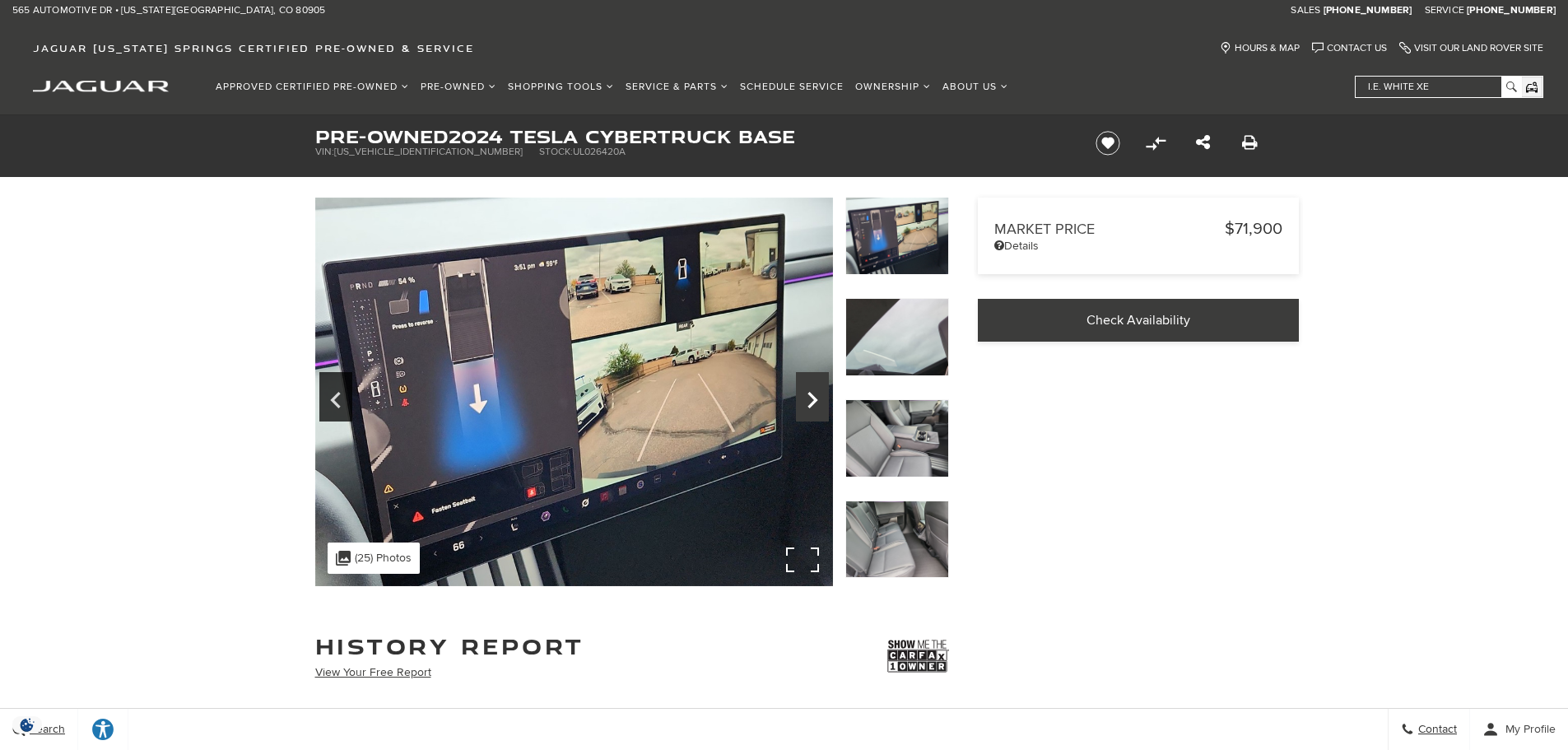
click at [807, 405] on icon "Next" at bounding box center [813, 400] width 33 height 40
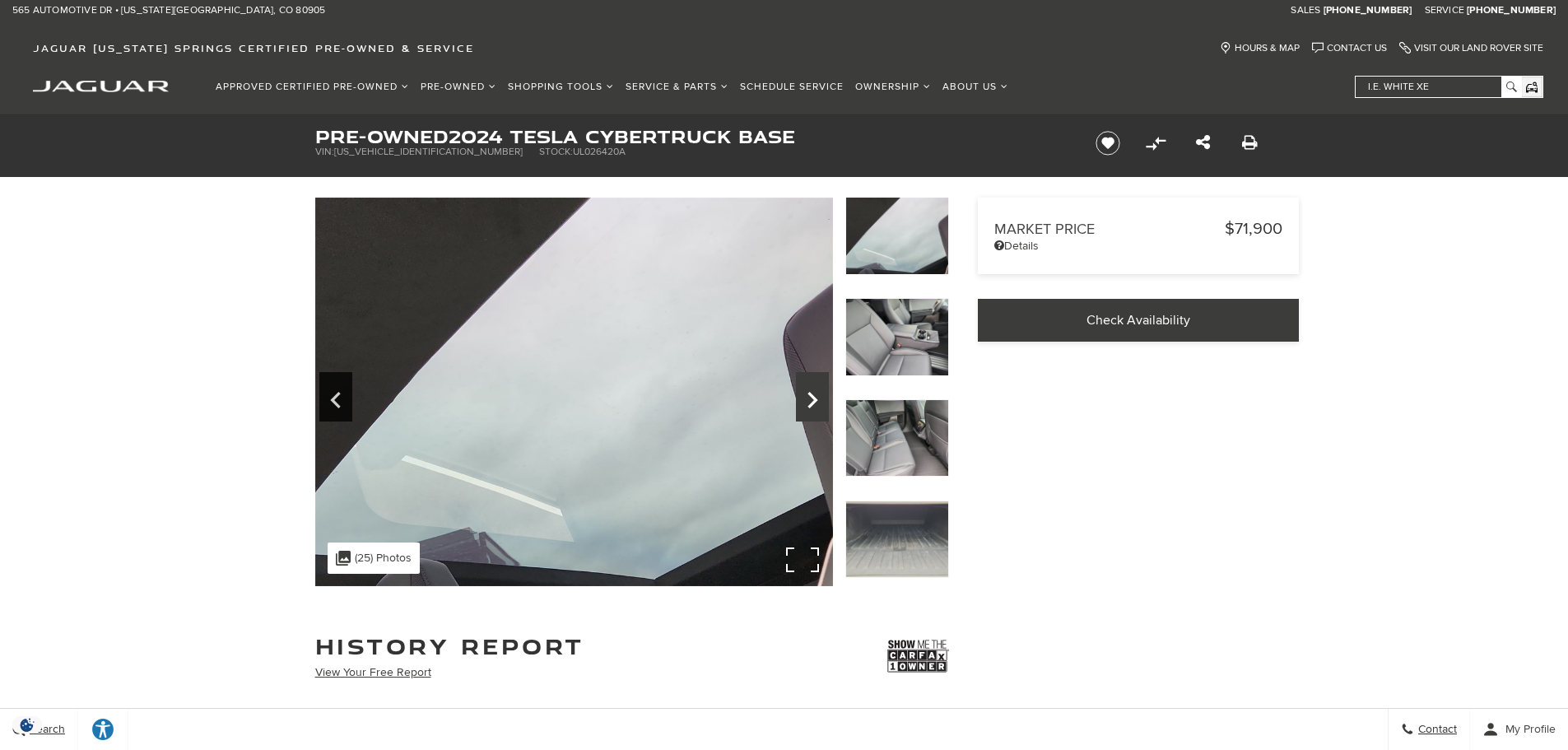
click at [807, 405] on icon "Next" at bounding box center [813, 400] width 33 height 40
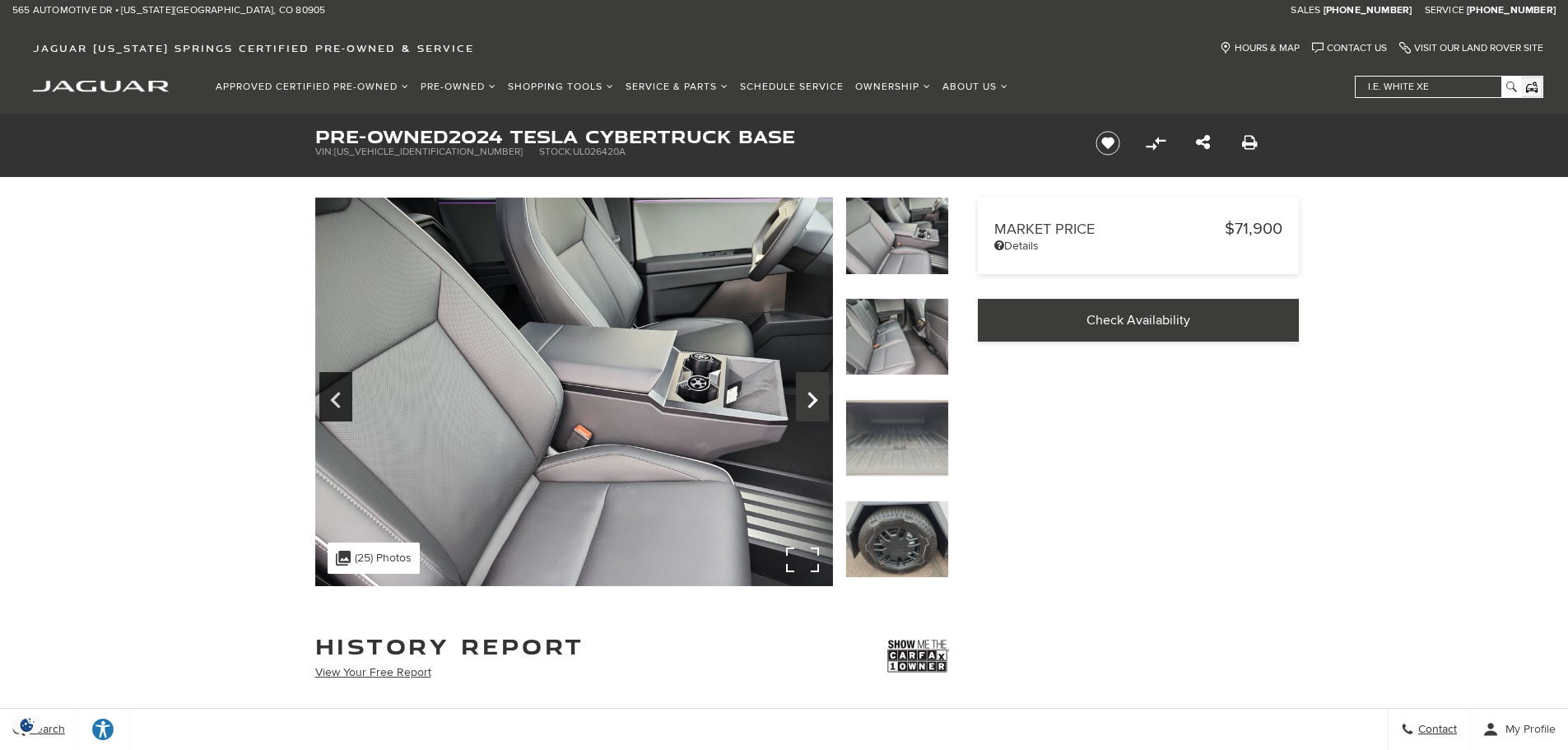
click at [807, 405] on icon "Next" at bounding box center [813, 400] width 33 height 40
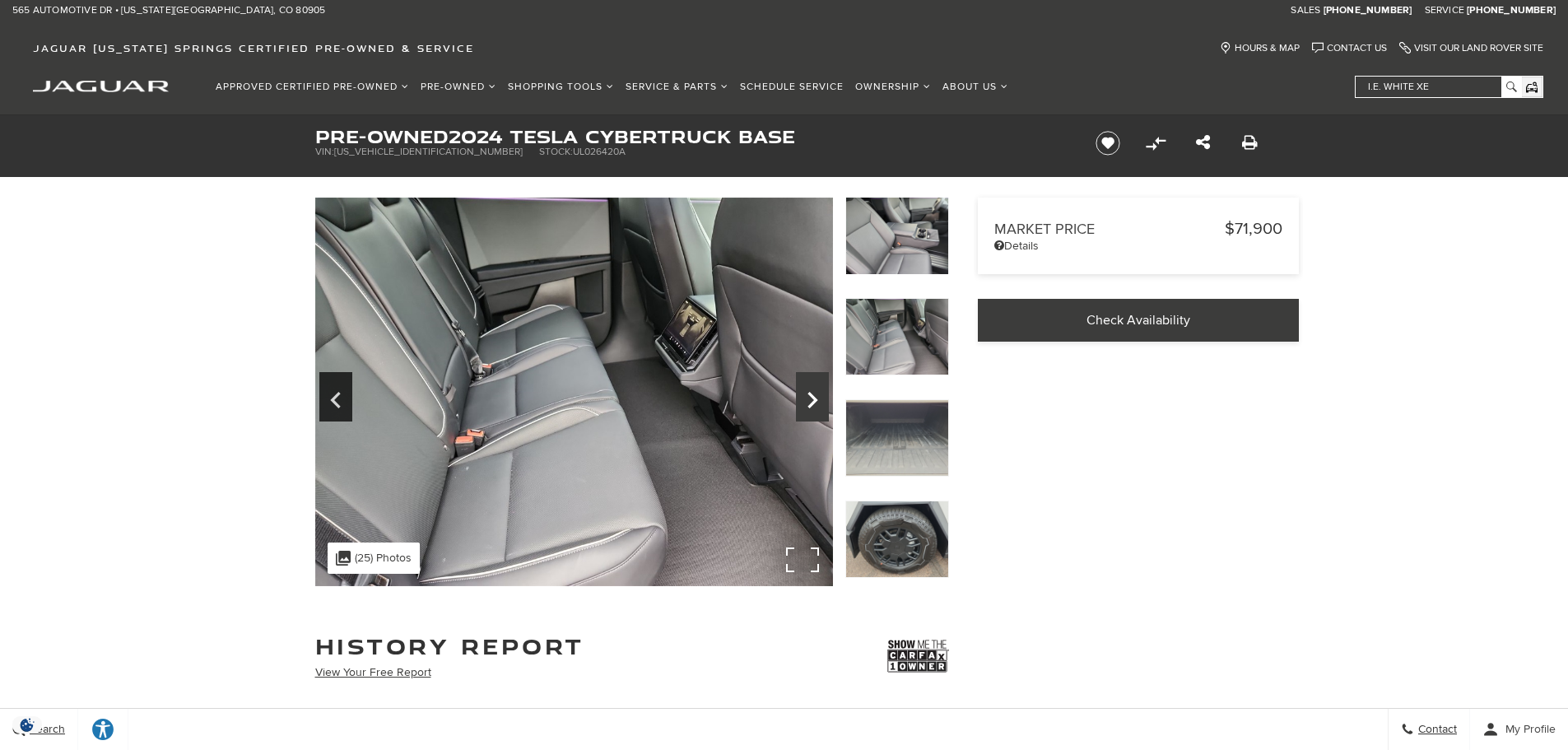
click at [807, 405] on icon "Next" at bounding box center [813, 400] width 33 height 40
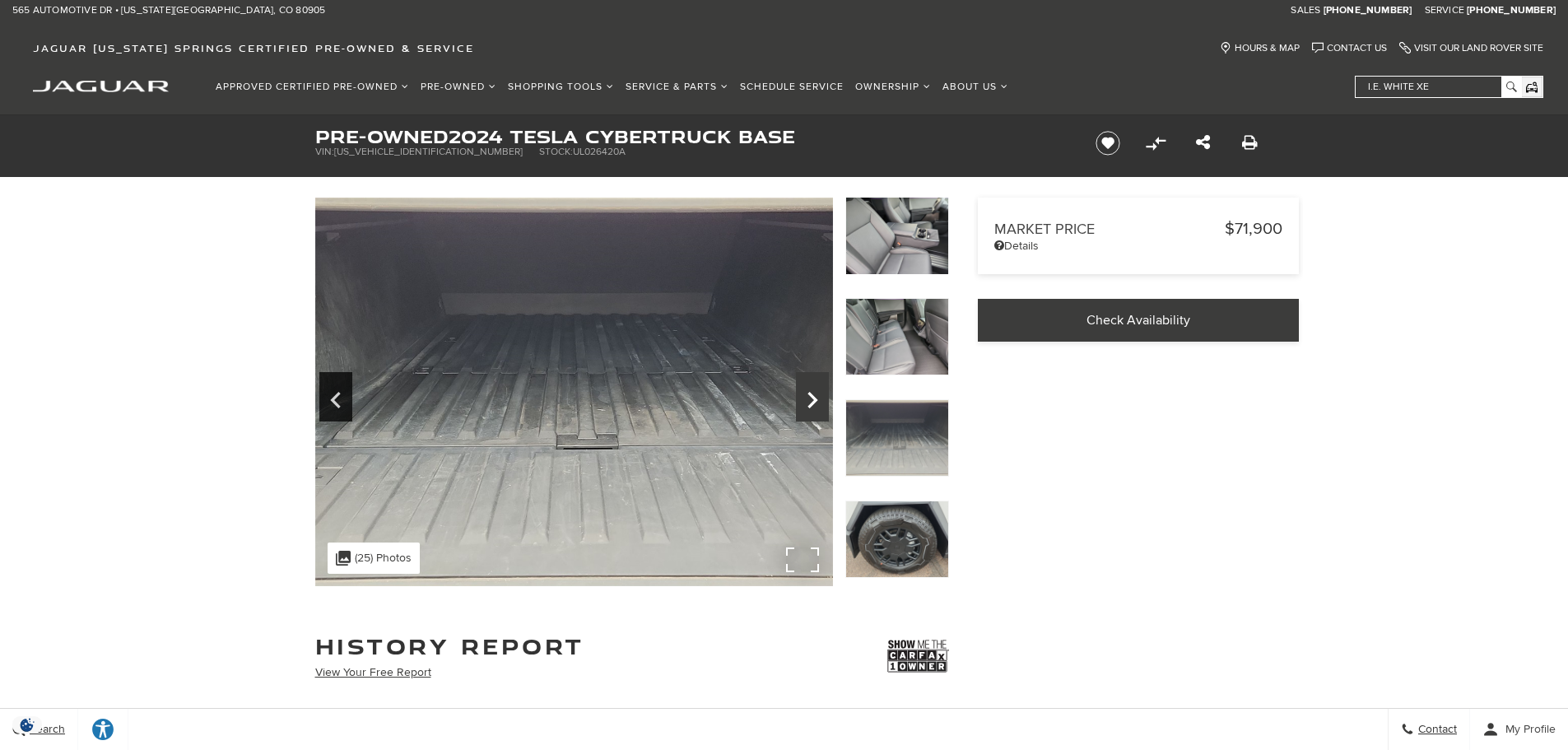
click at [807, 405] on icon "Next" at bounding box center [813, 400] width 33 height 40
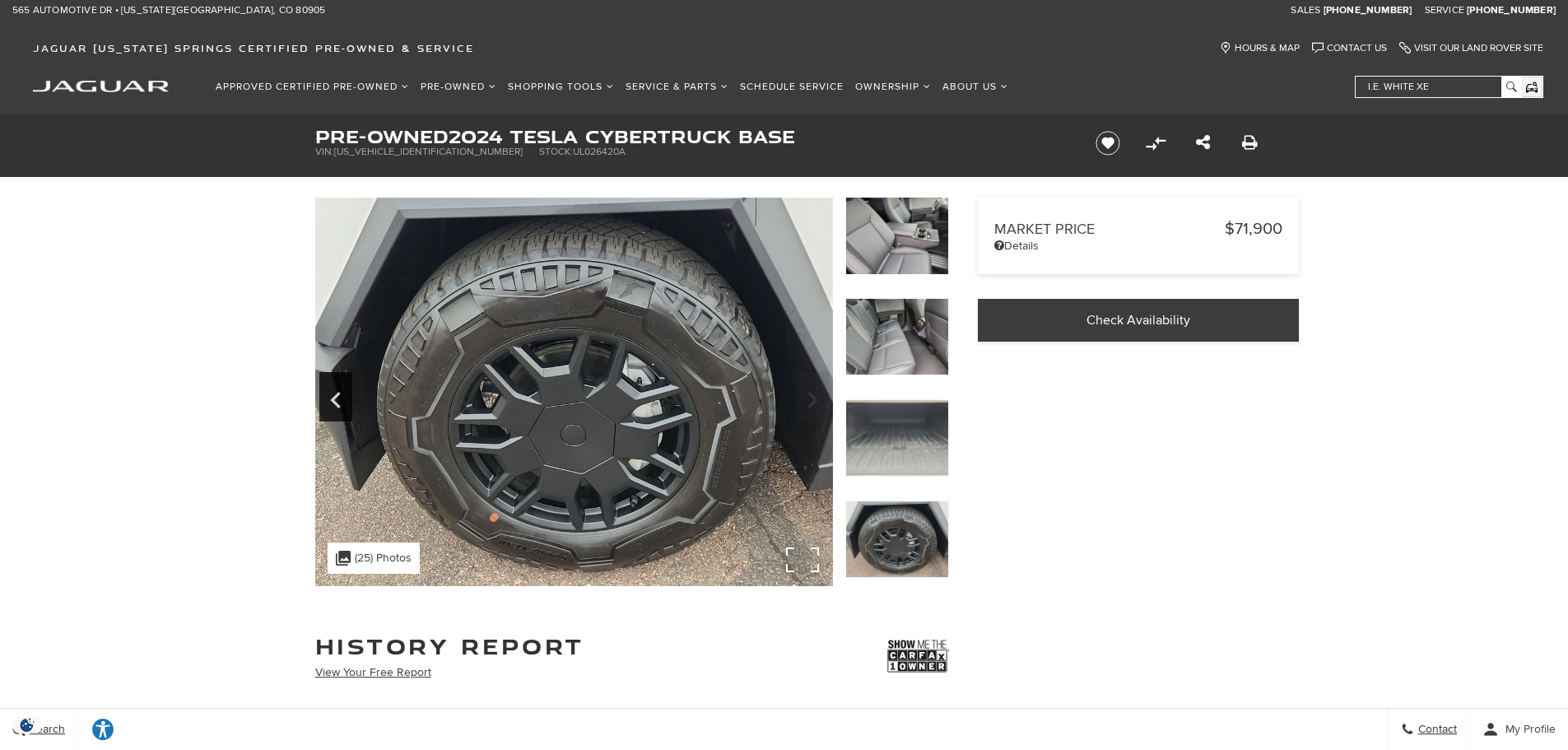
click at [807, 405] on img at bounding box center [574, 391] width 517 height 388
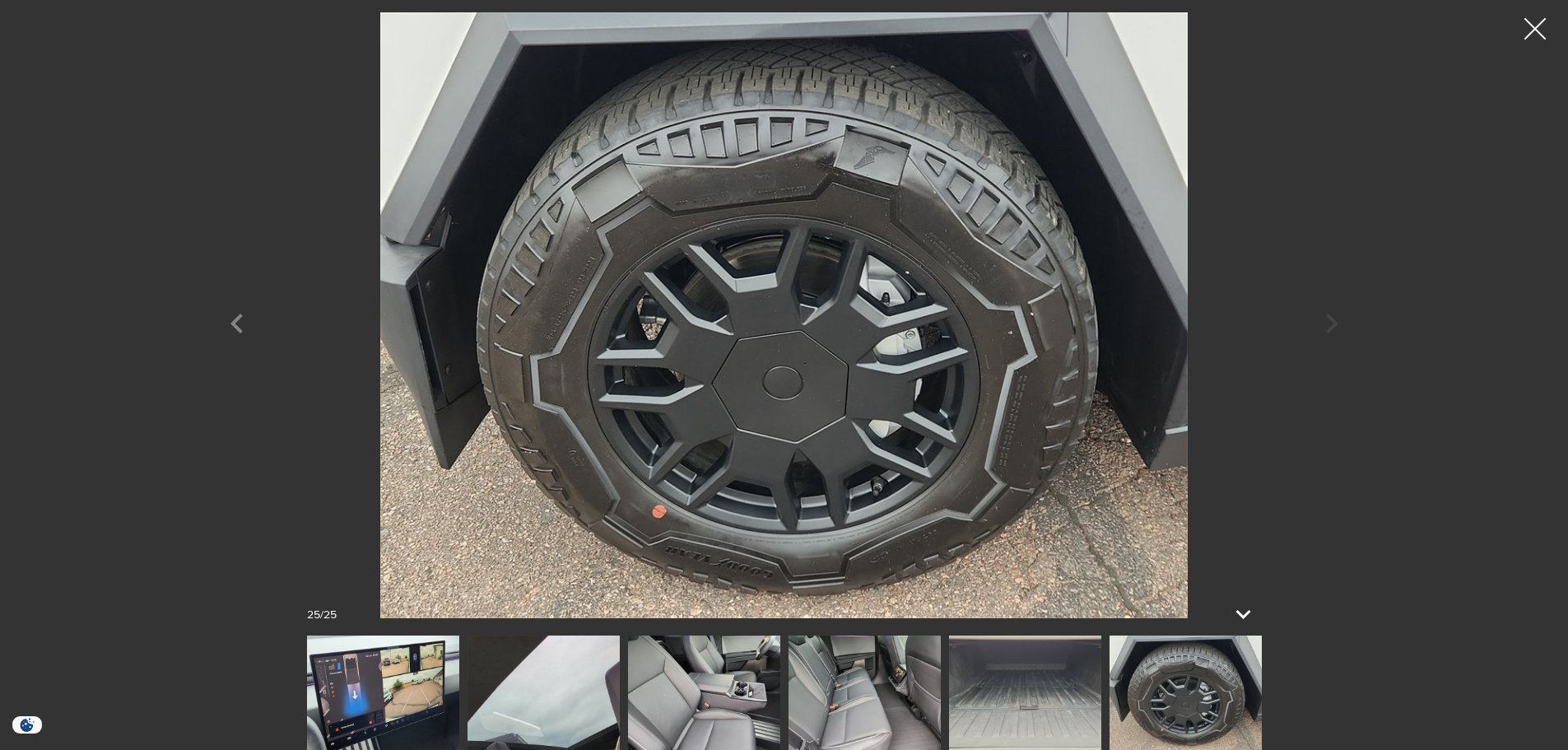
click at [1543, 23] on div at bounding box center [1535, 30] width 43 height 43
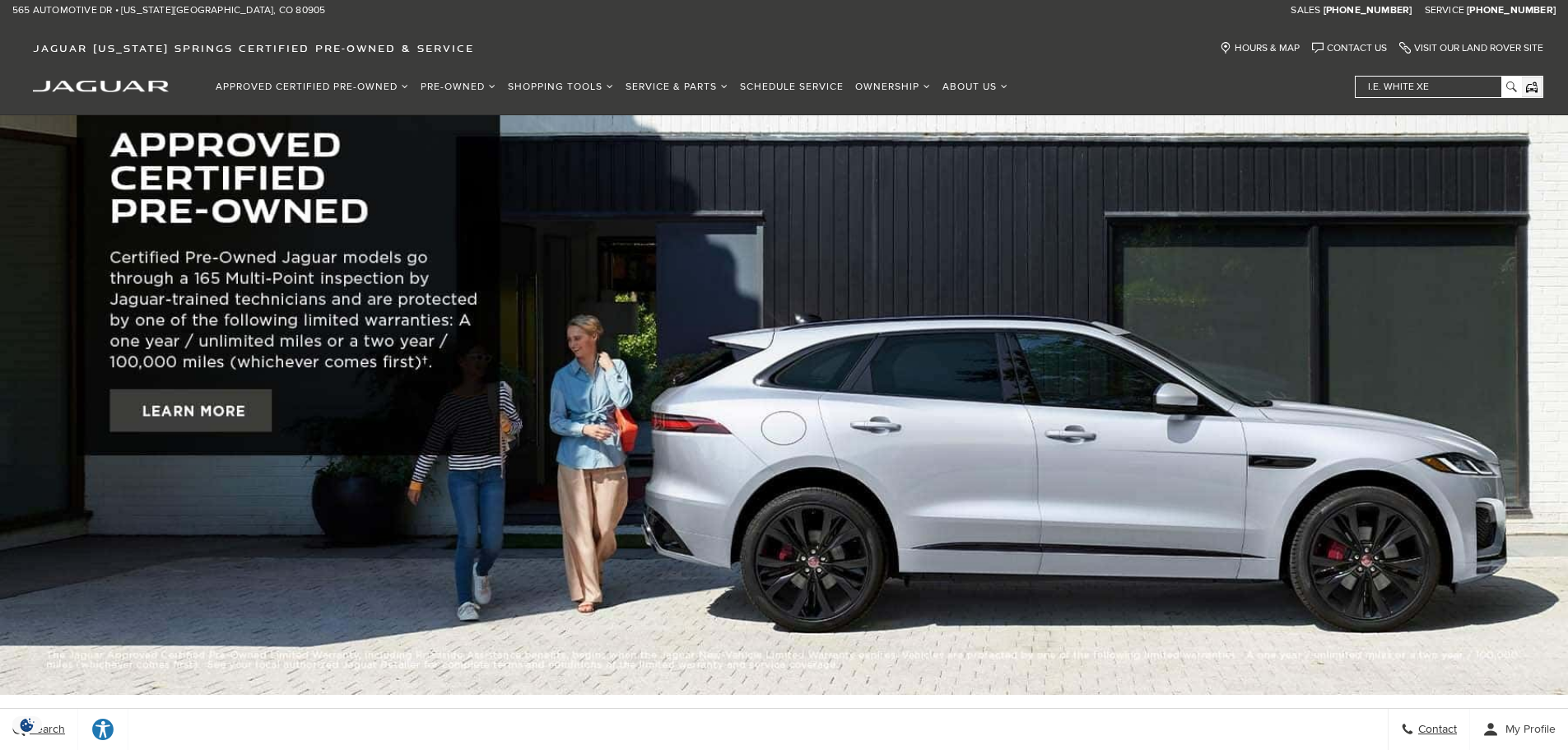
scroll to position [82, 0]
